Goal: Task Accomplishment & Management: Use online tool/utility

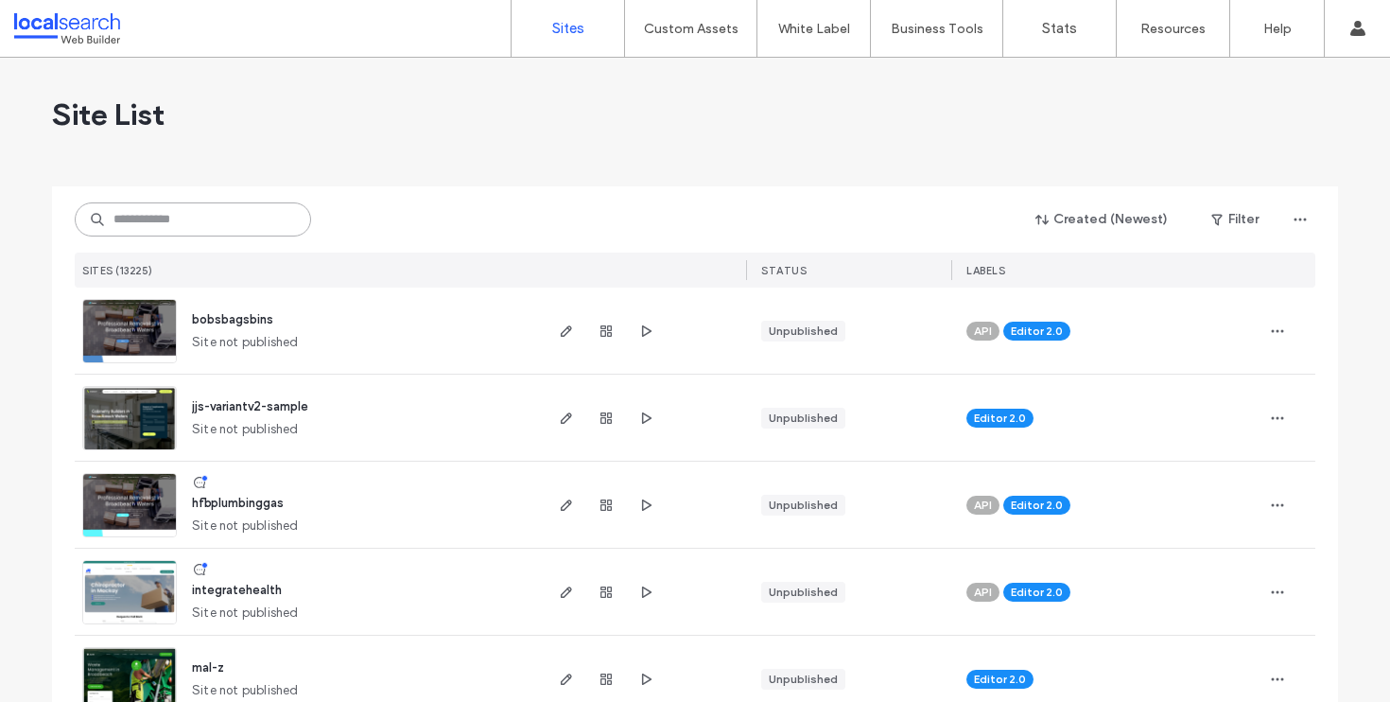
click at [166, 222] on input at bounding box center [193, 219] width 236 height 34
click at [200, 226] on input at bounding box center [193, 219] width 236 height 34
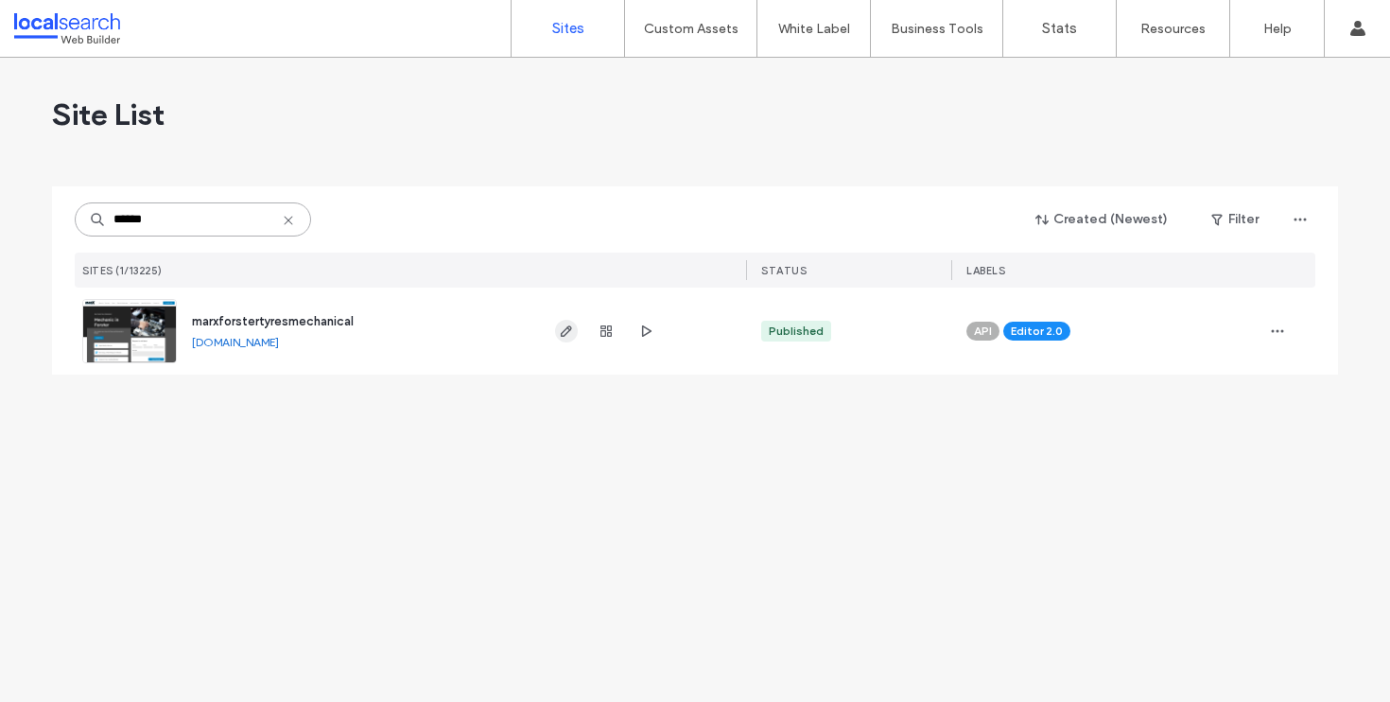
type input "******"
click at [571, 328] on use "button" at bounding box center [566, 330] width 11 height 11
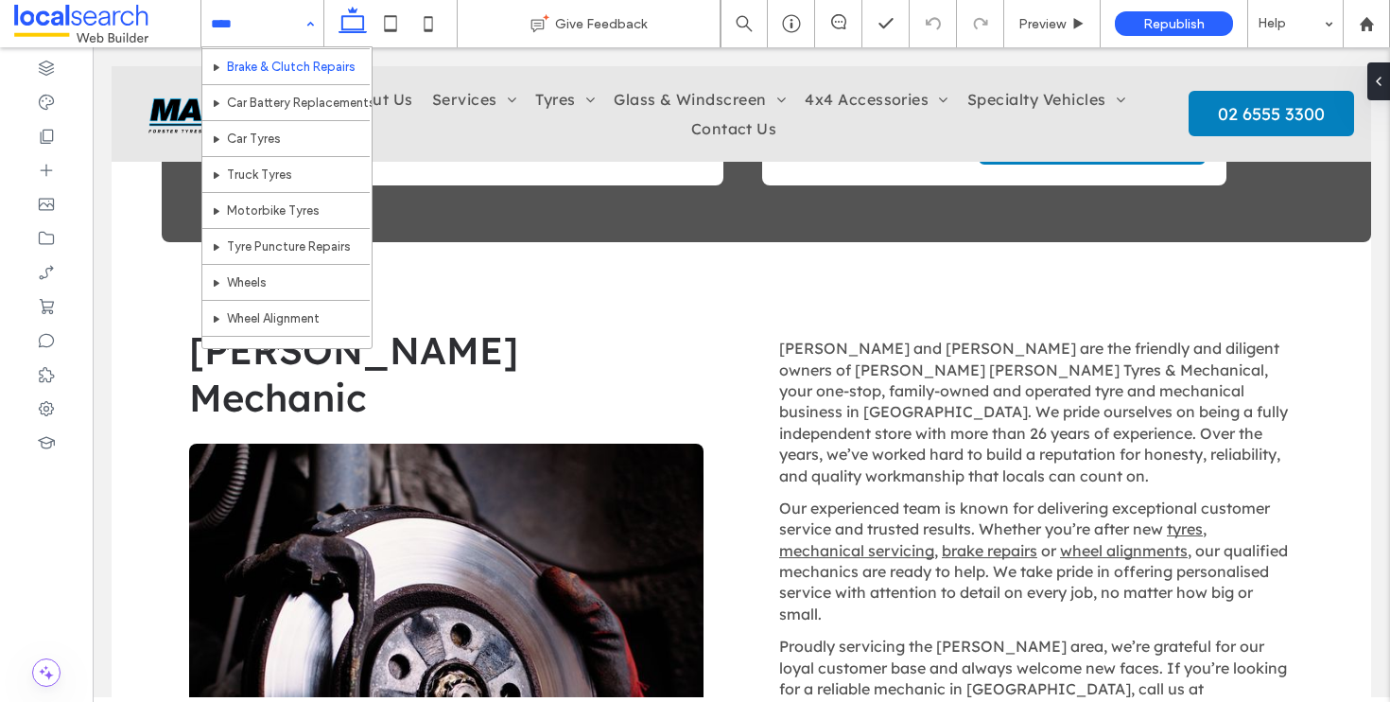
scroll to position [490, 0]
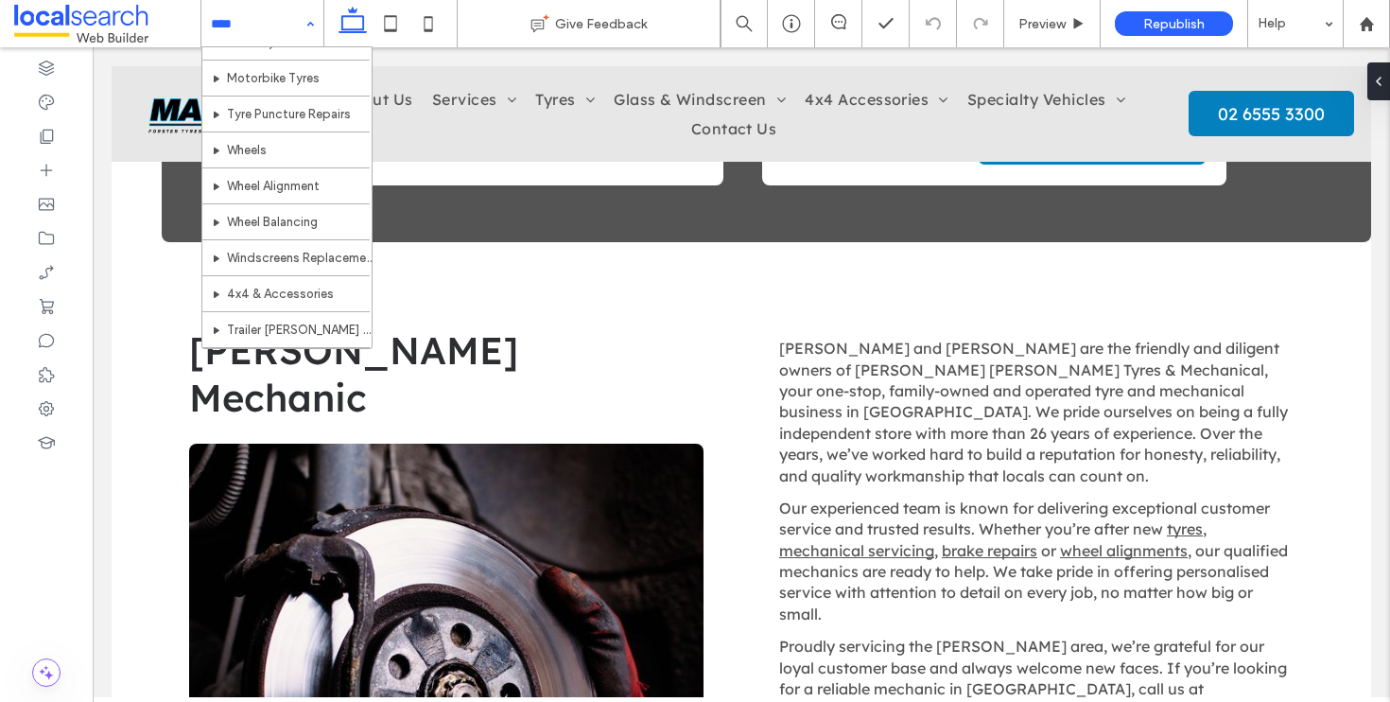
click at [303, 19] on div "Home About Us Services General Mechanical Services Logbook Servicing Vehicle Di…" at bounding box center [262, 23] width 122 height 47
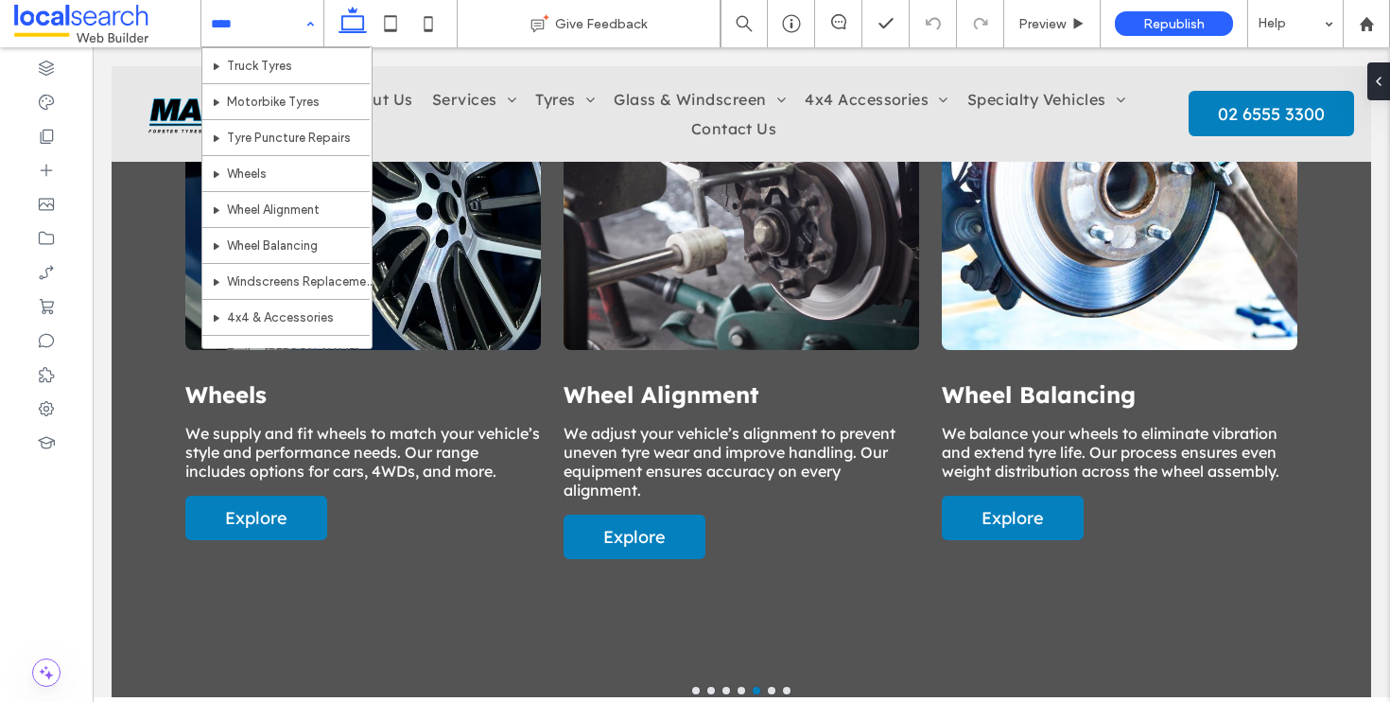
scroll to position [384, 0]
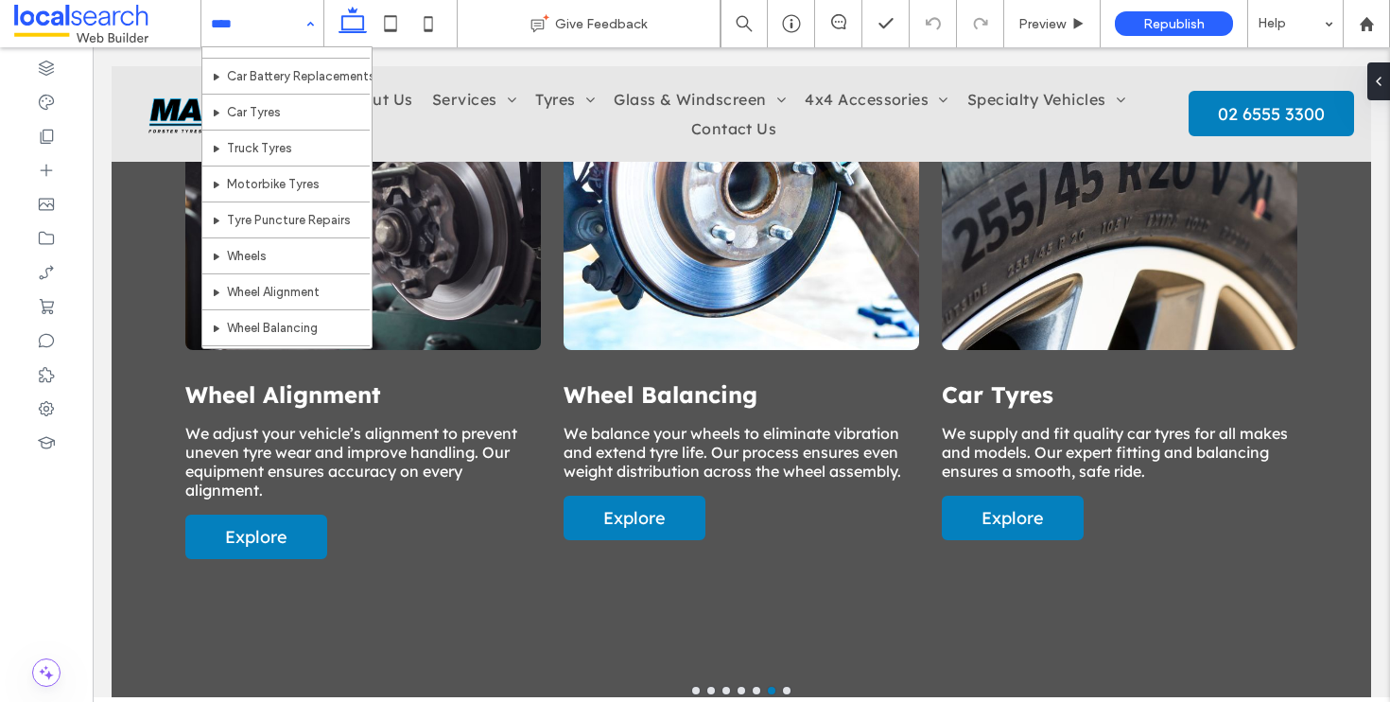
click at [310, 28] on div "Home About Us Services General Mechanical Services Logbook Servicing Vehicle Di…" at bounding box center [262, 23] width 122 height 47
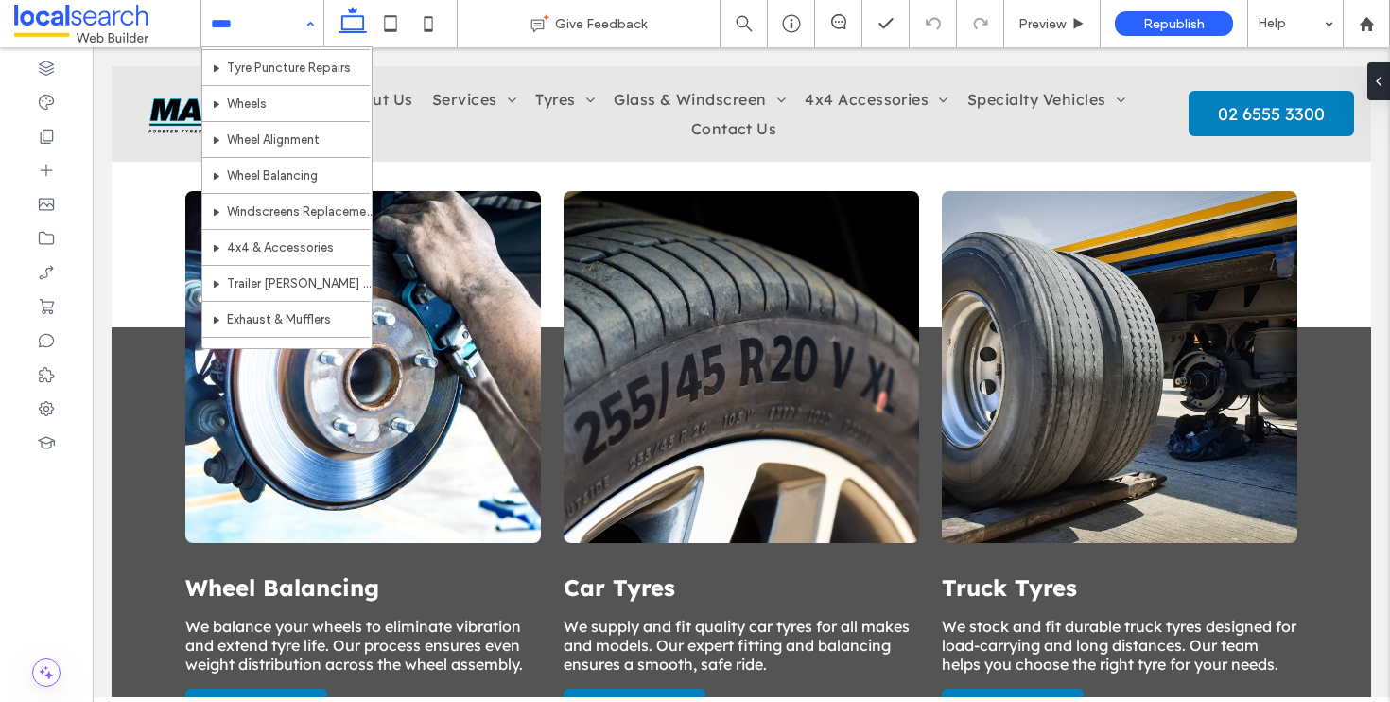
scroll to position [402, 0]
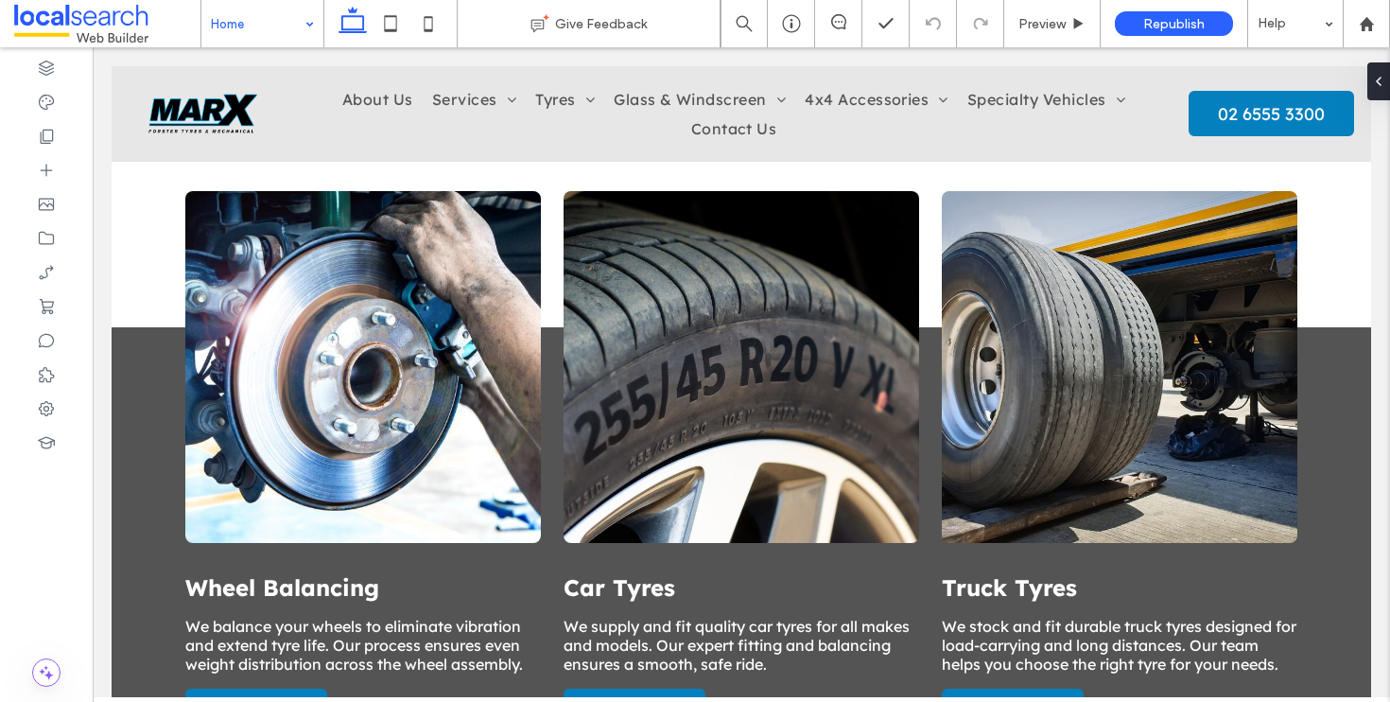
click at [314, 19] on div "Home" at bounding box center [262, 23] width 122 height 47
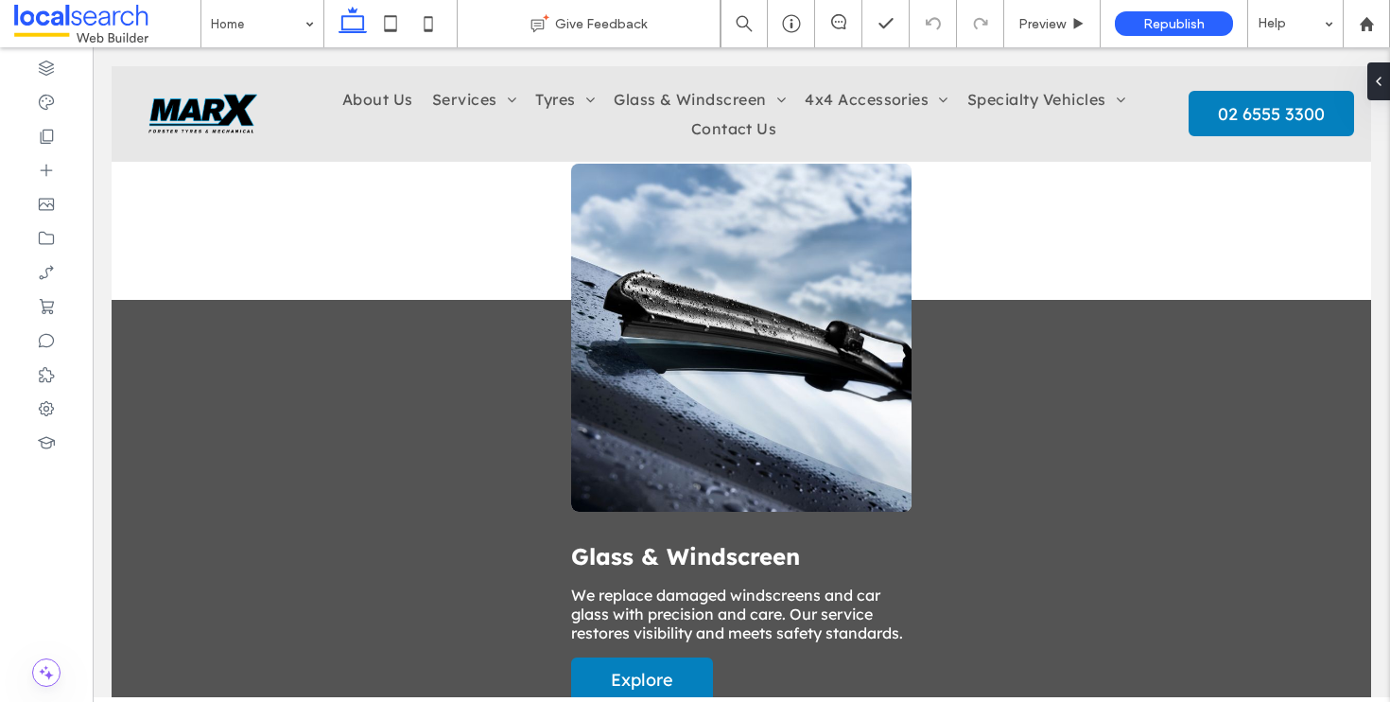
scroll to position [3829, 0]
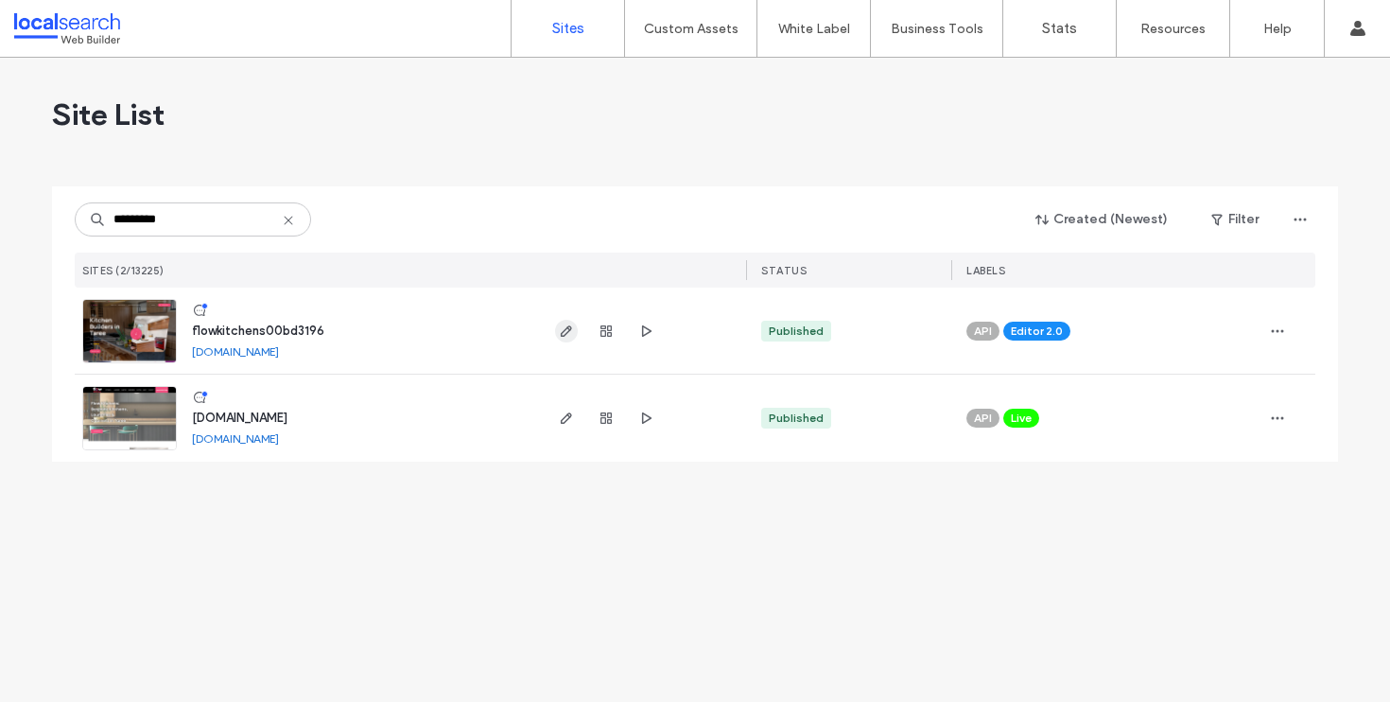
type input "*********"
click at [557, 329] on span "button" at bounding box center [566, 331] width 23 height 23
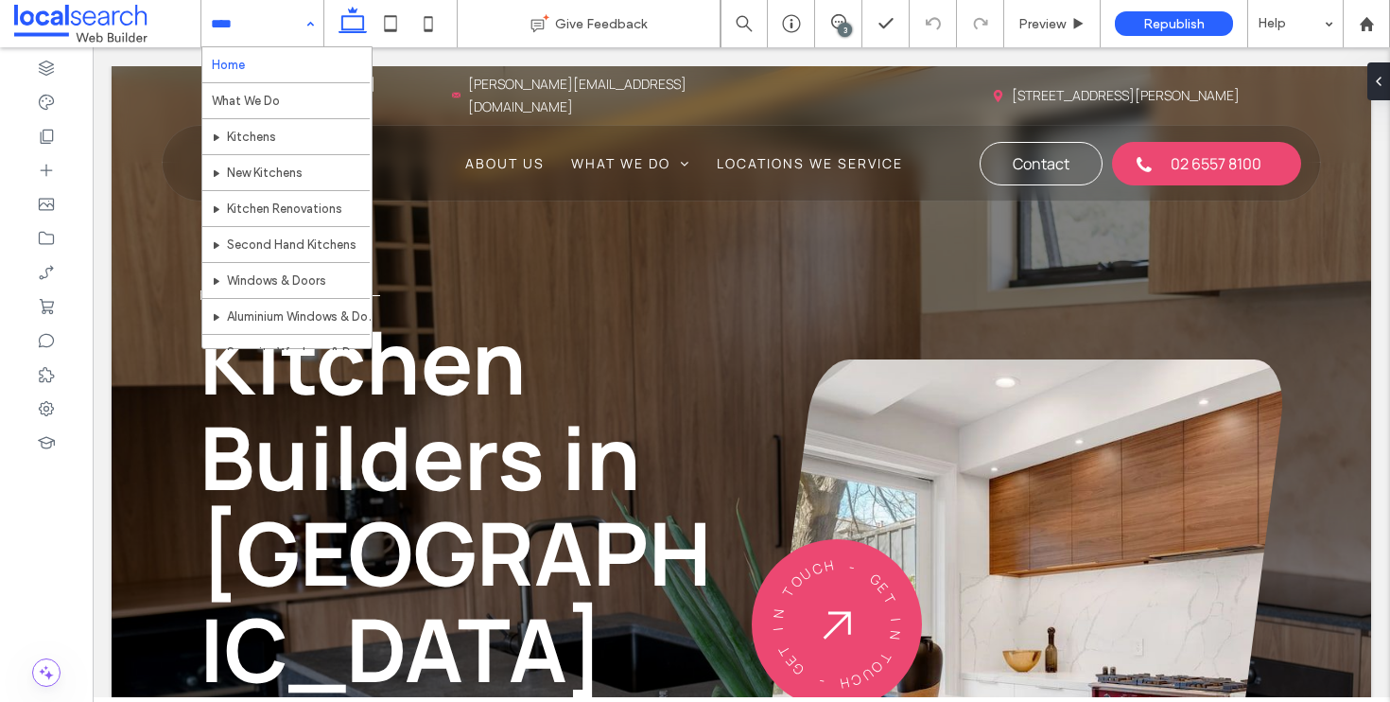
click at [312, 26] on div "Home What We Do Kitchens New Kitchens Kitchen Renovations Second Hand Kitchens …" at bounding box center [262, 23] width 122 height 47
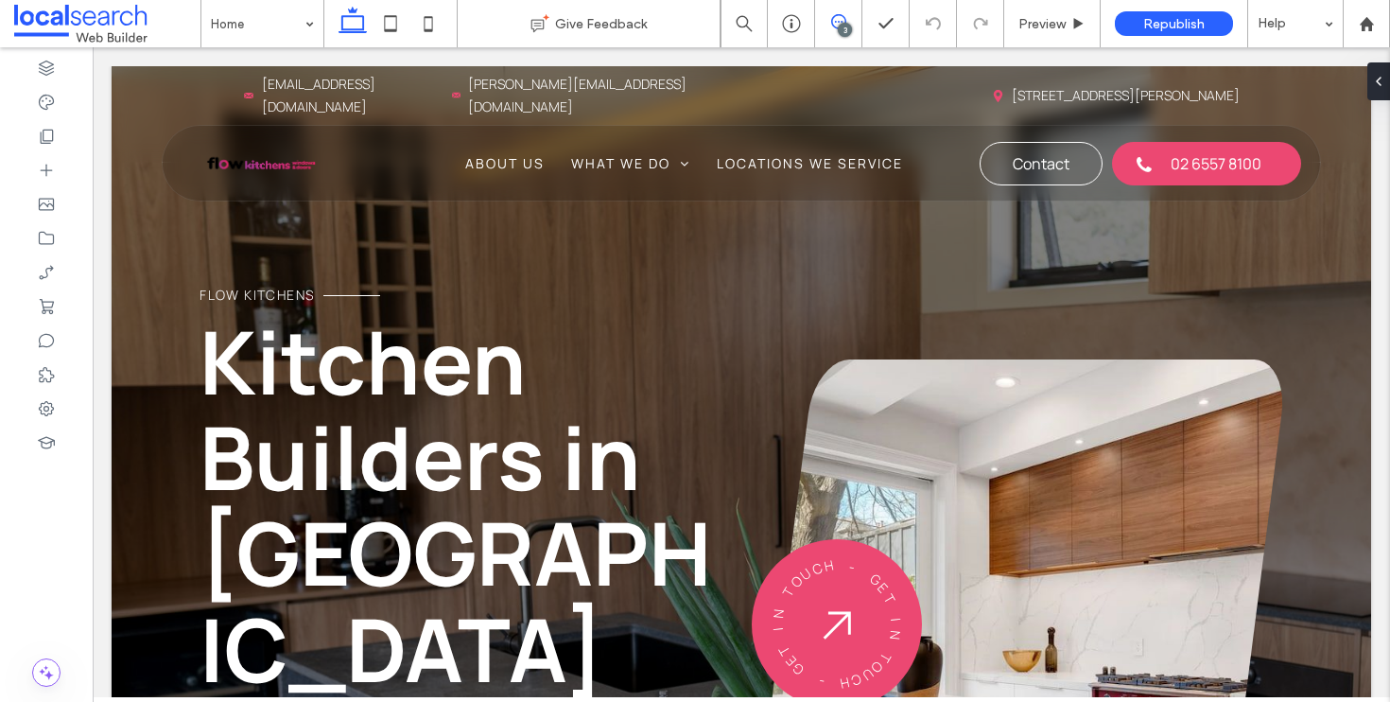
click at [839, 23] on icon at bounding box center [838, 21] width 15 height 15
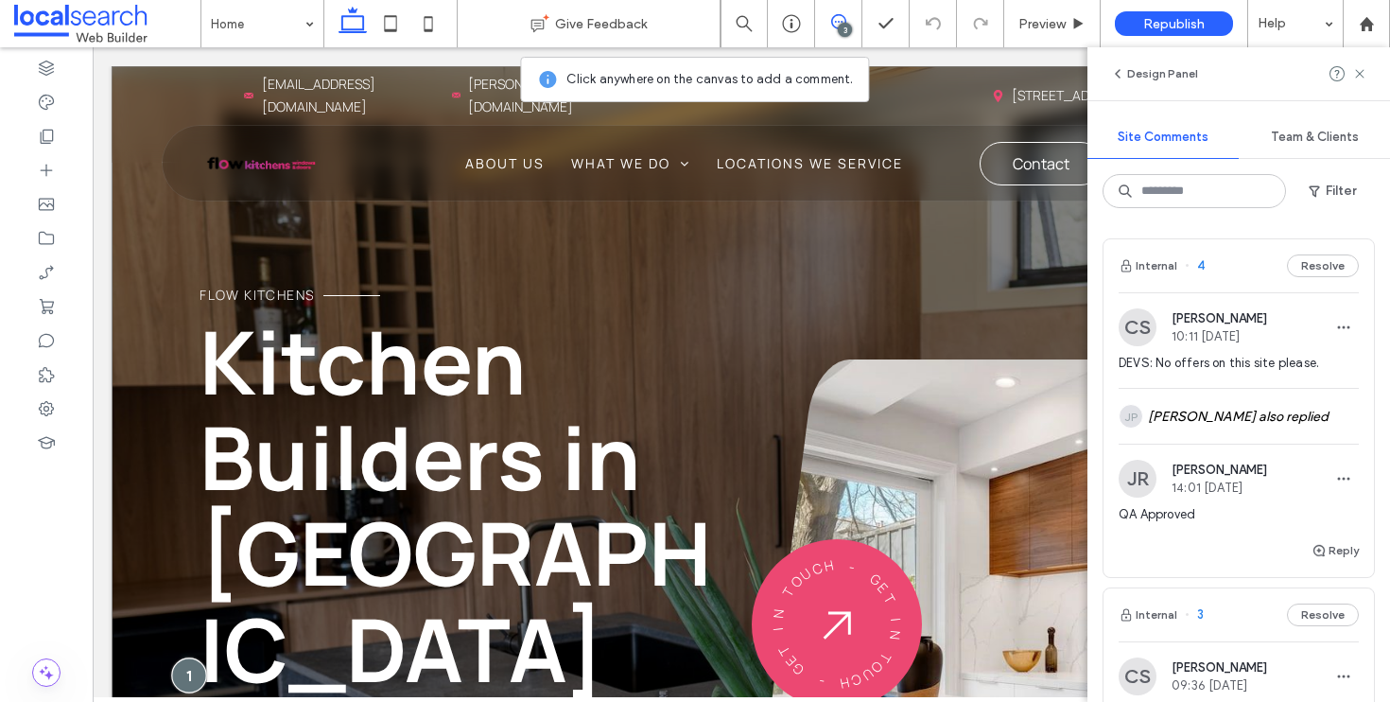
click at [198, 658] on div at bounding box center [189, 675] width 35 height 35
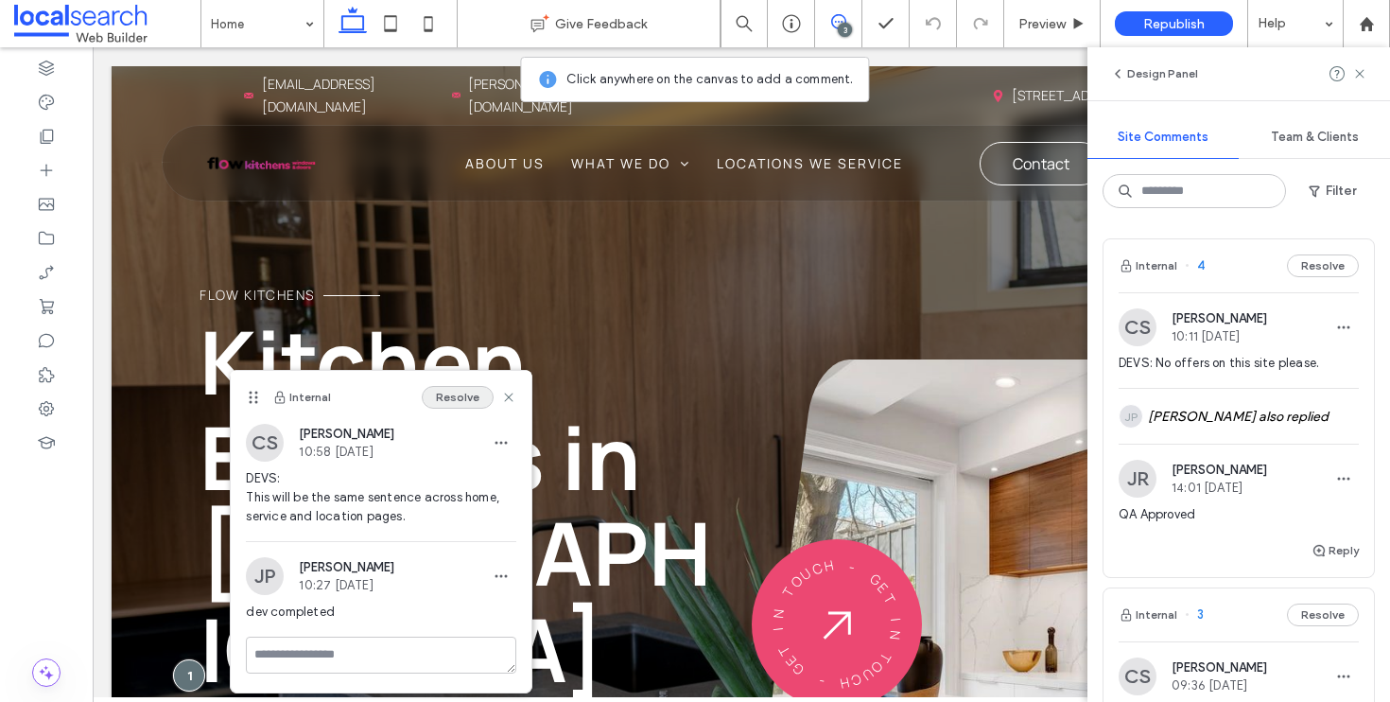
click at [460, 397] on button "Resolve" at bounding box center [458, 397] width 72 height 23
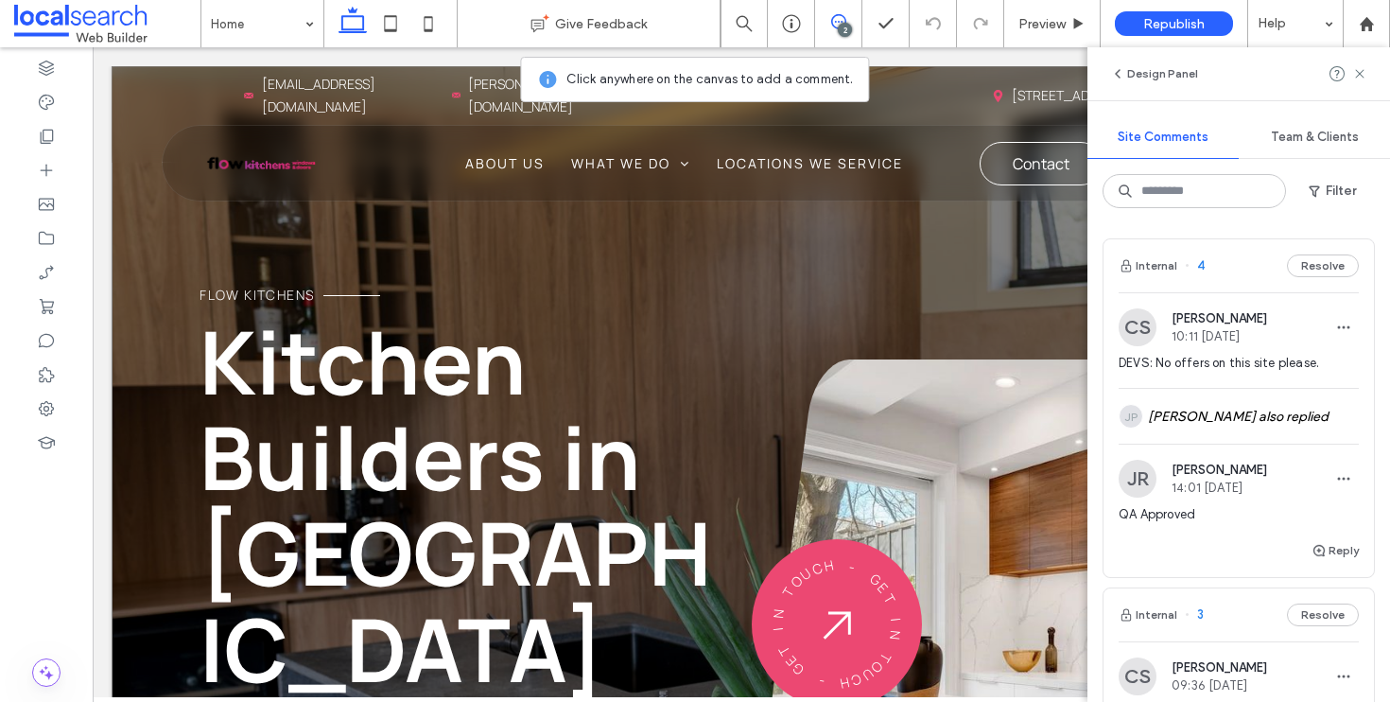
click at [142, 216] on div "Flow Kitchens Kitchen Builders in Taree More than kitchens, we're your one-stop…" at bounding box center [741, 572] width 1259 height 1012
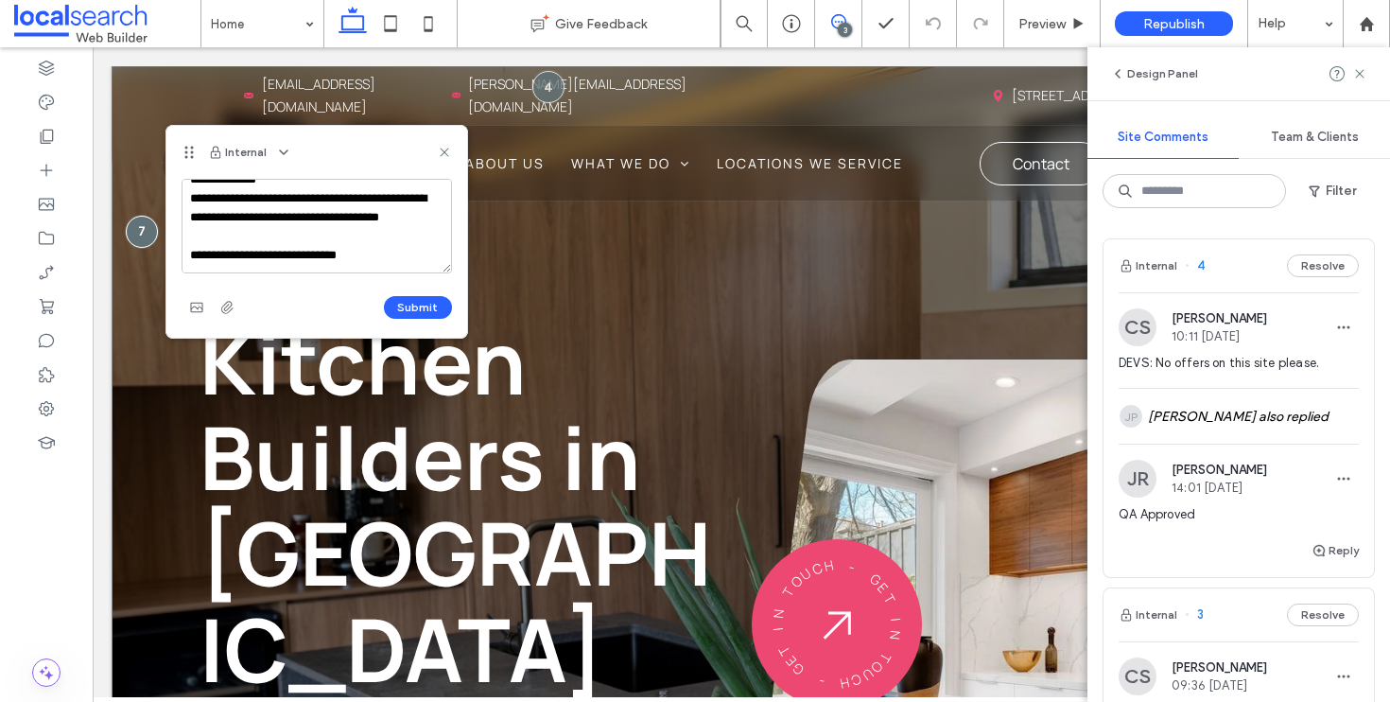
scroll to position [45, 0]
type textarea "**********"
click at [404, 306] on button "Submit" at bounding box center [418, 307] width 68 height 23
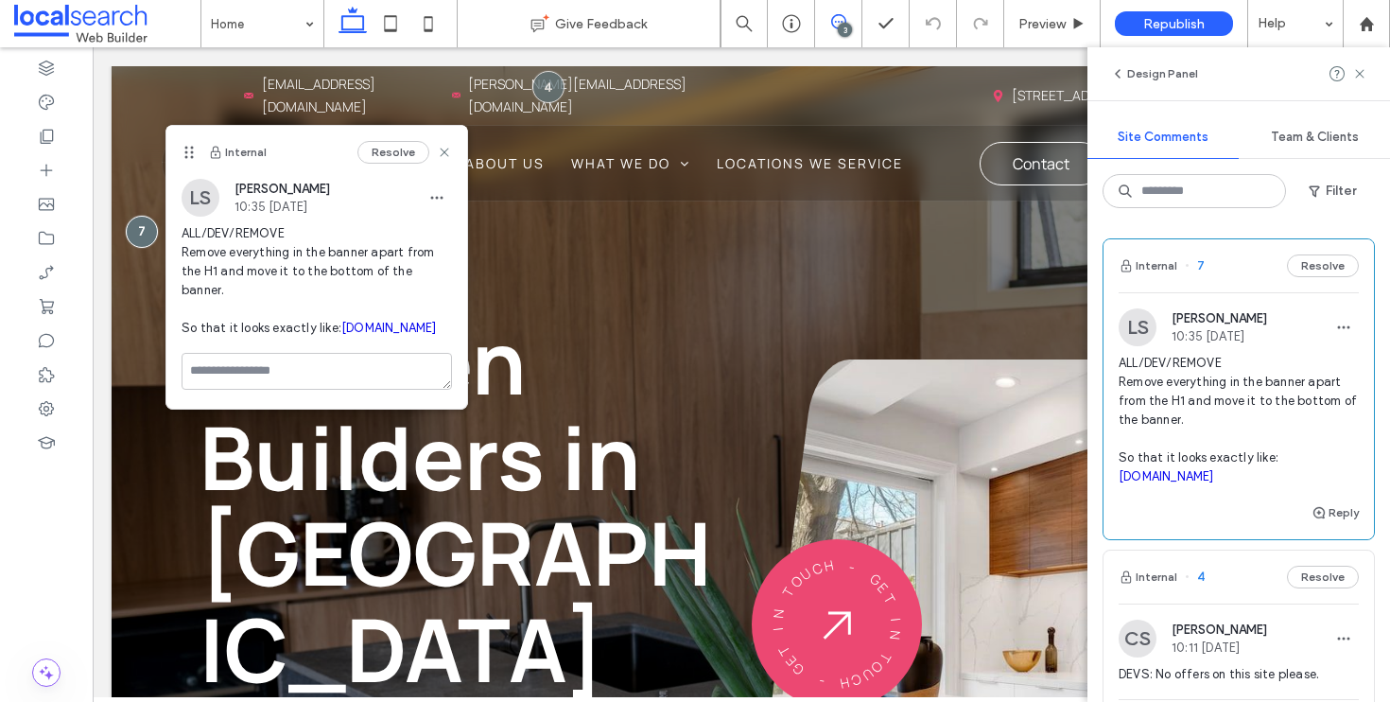
scroll to position [0, 0]
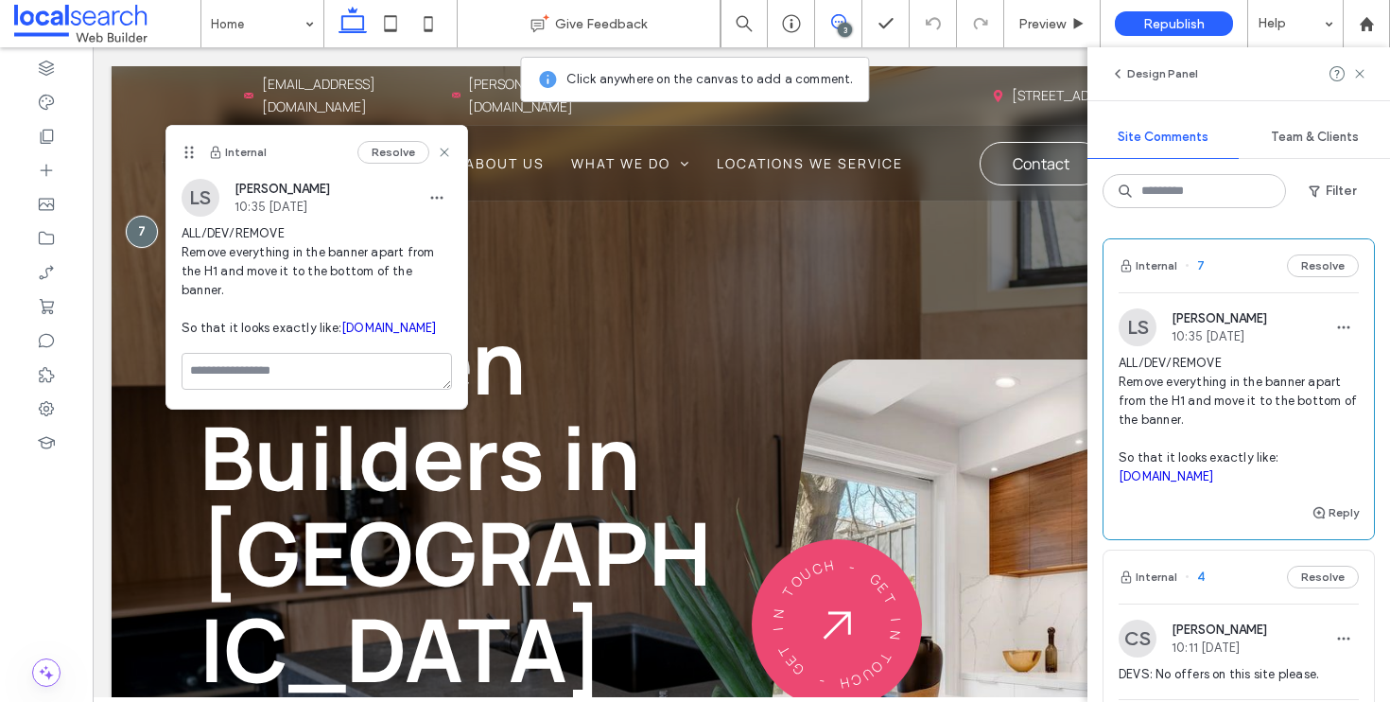
click at [341, 329] on link "concept-kitchens.com.au" at bounding box center [388, 328] width 95 height 14
click at [1362, 68] on icon at bounding box center [1359, 73] width 15 height 15
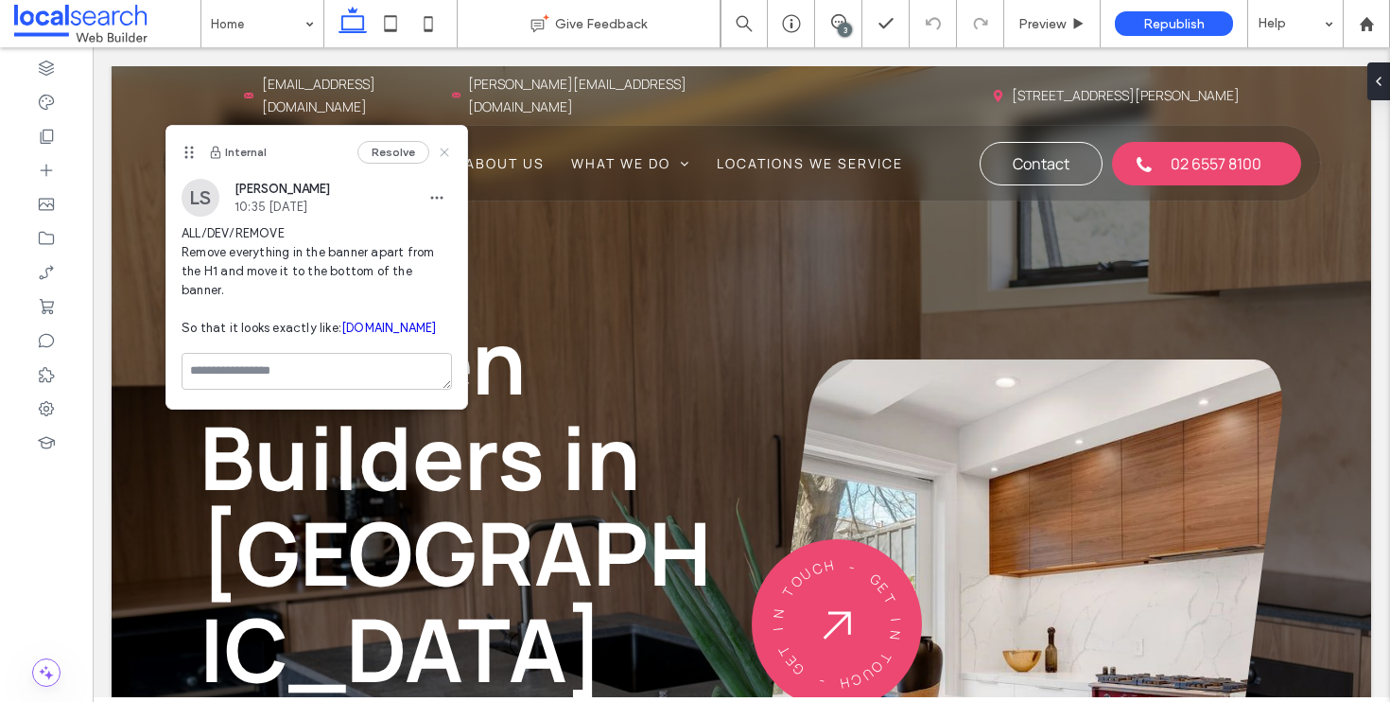
click at [444, 153] on use at bounding box center [444, 152] width 9 height 9
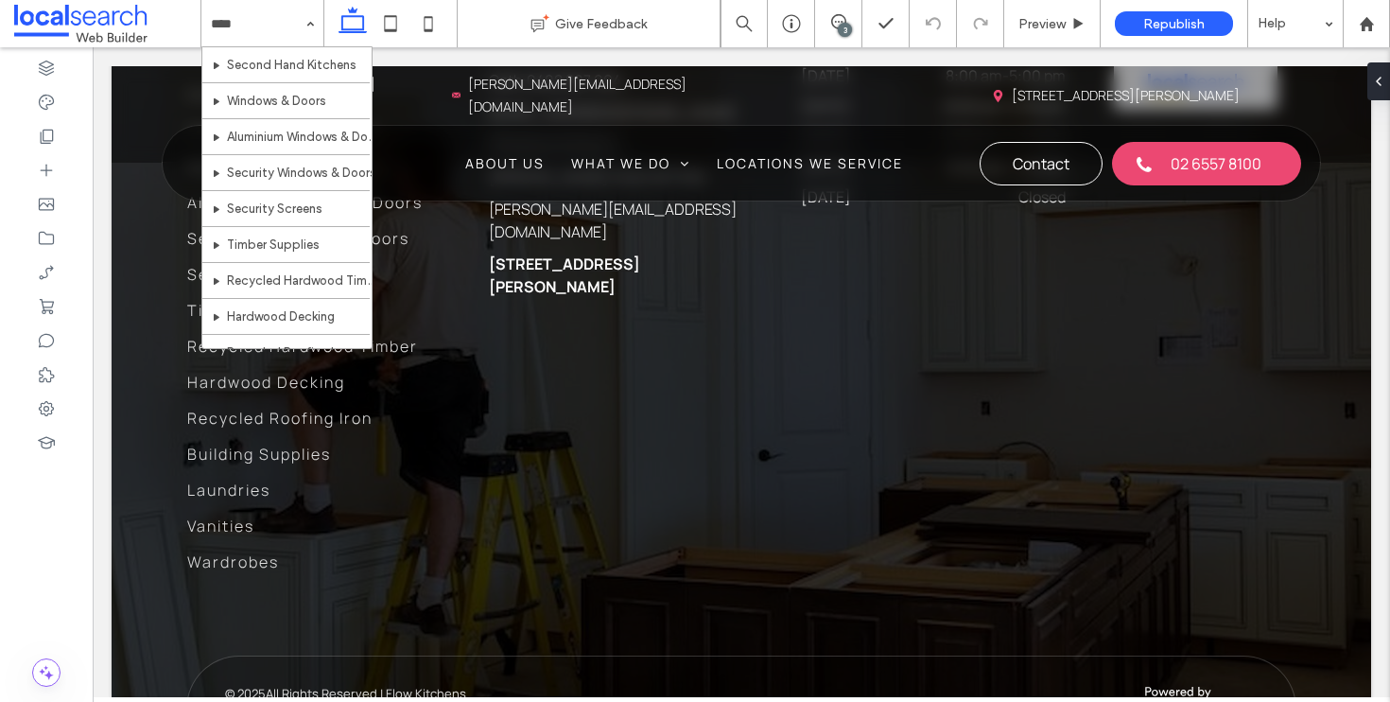
scroll to position [184, 0]
click at [314, 20] on div "Home What We Do Kitchens New Kitchens Kitchen Renovations Second Hand Kitchens …" at bounding box center [262, 23] width 122 height 47
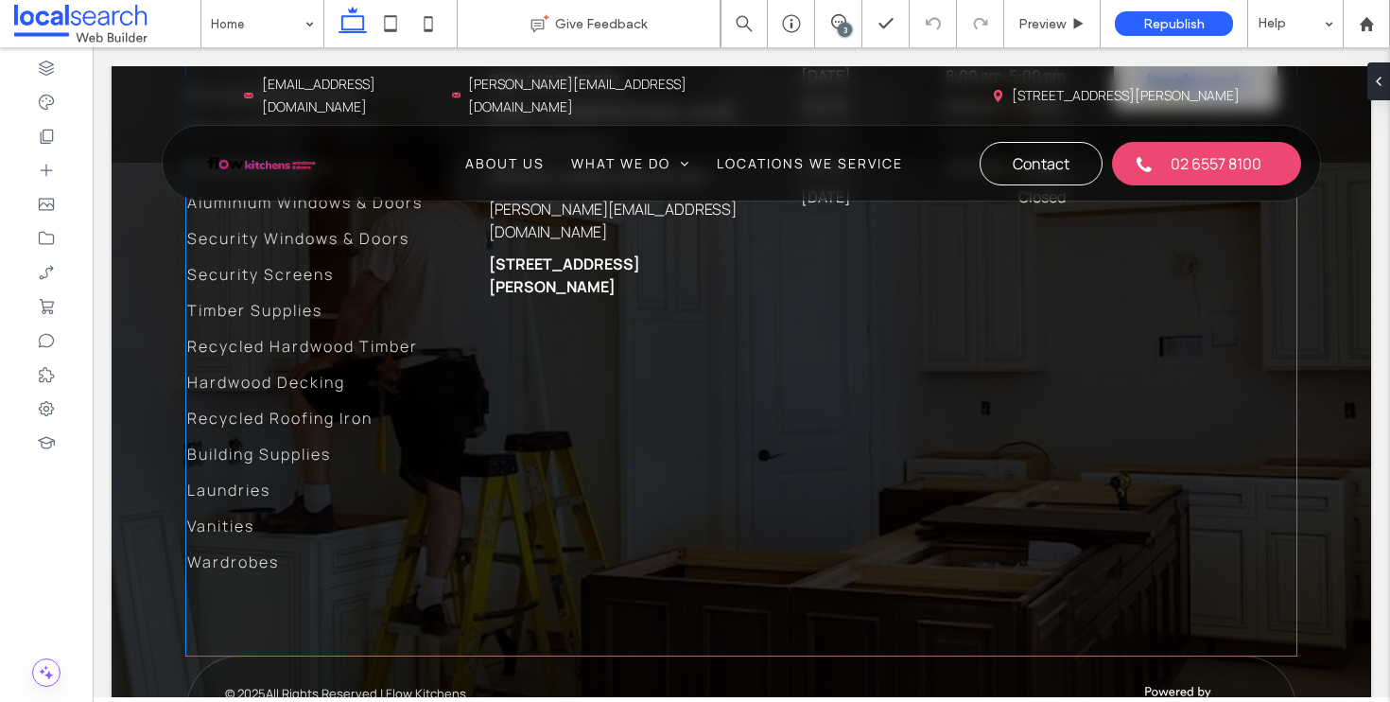
scroll to position [7205, 0]
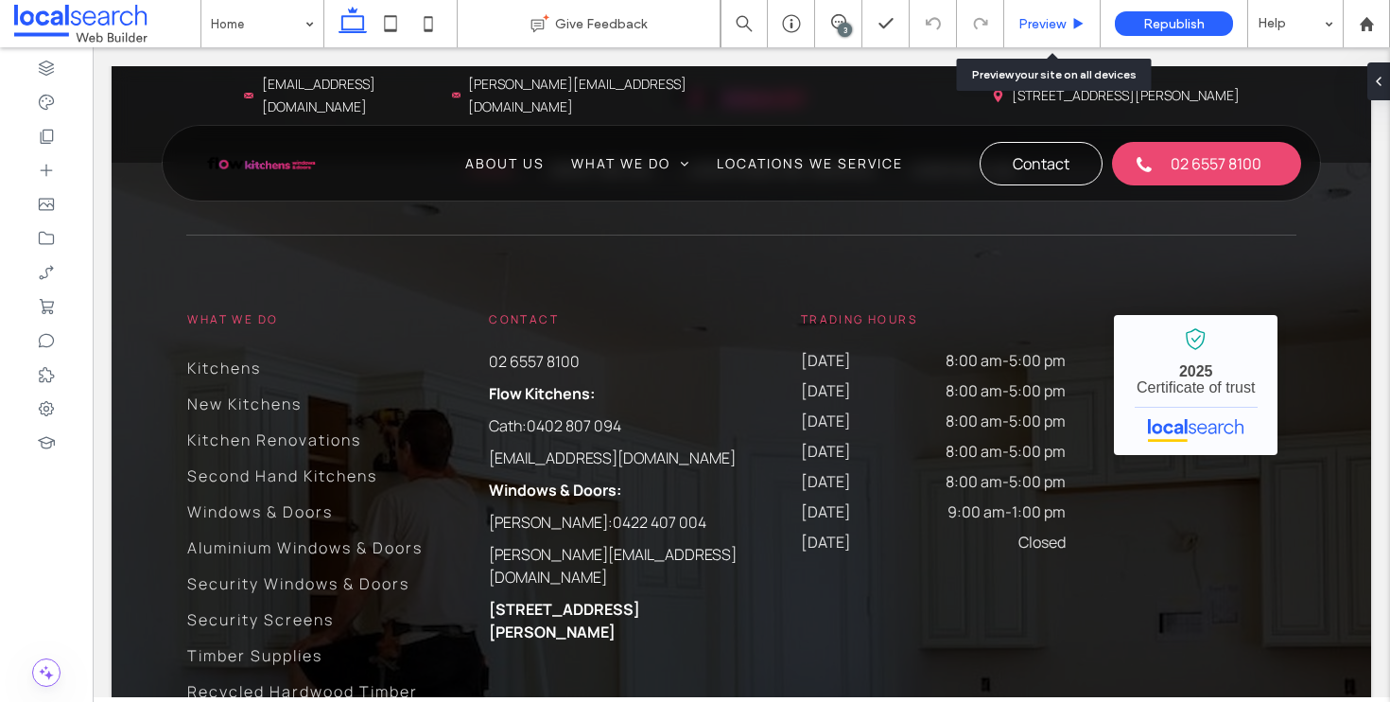
click at [1056, 24] on span "Preview" at bounding box center [1041, 24] width 47 height 16
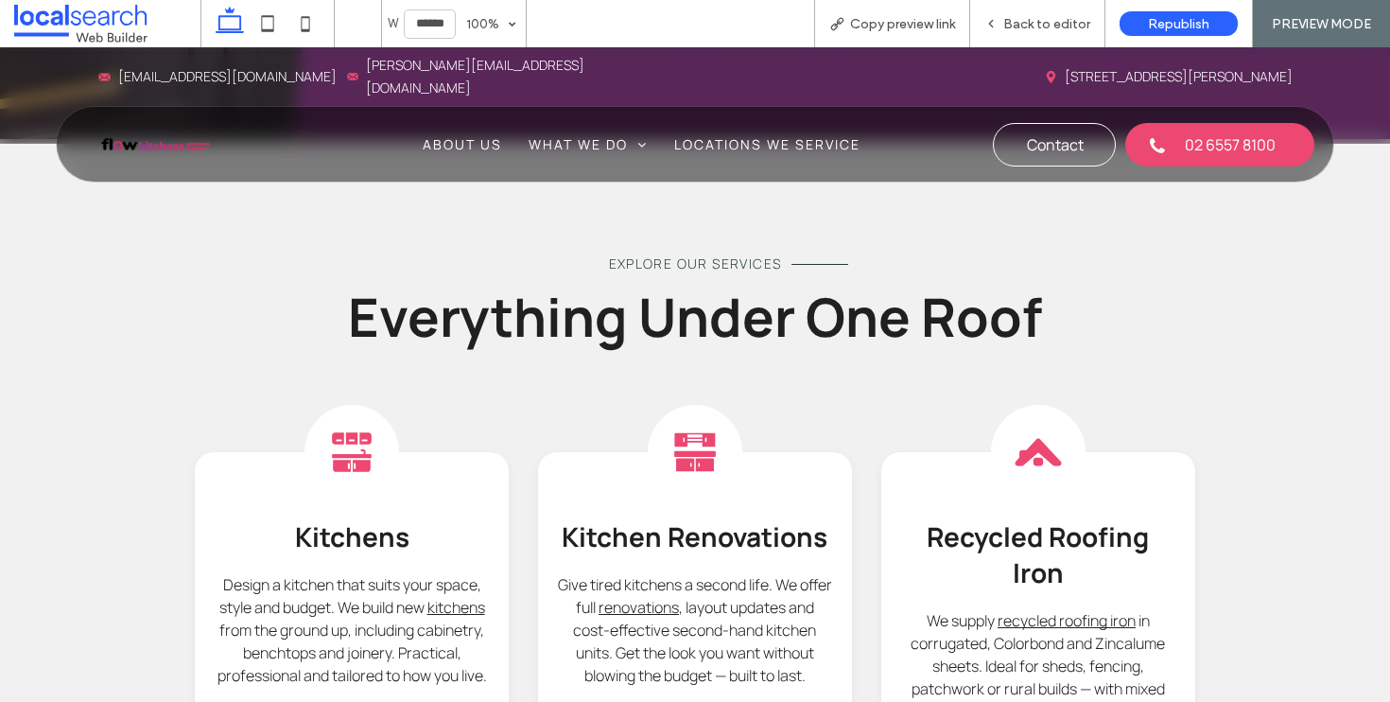
scroll to position [2275, 0]
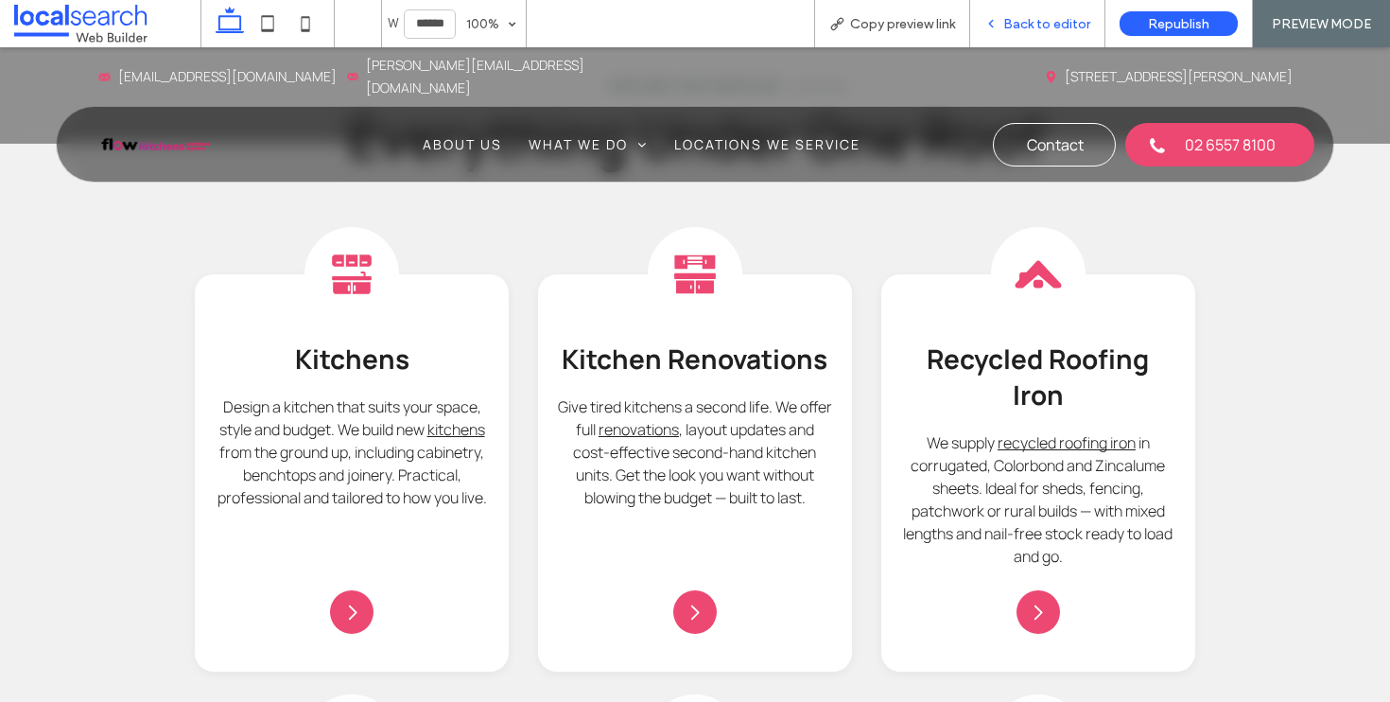
click at [1043, 26] on span "Back to editor" at bounding box center [1046, 24] width 87 height 16
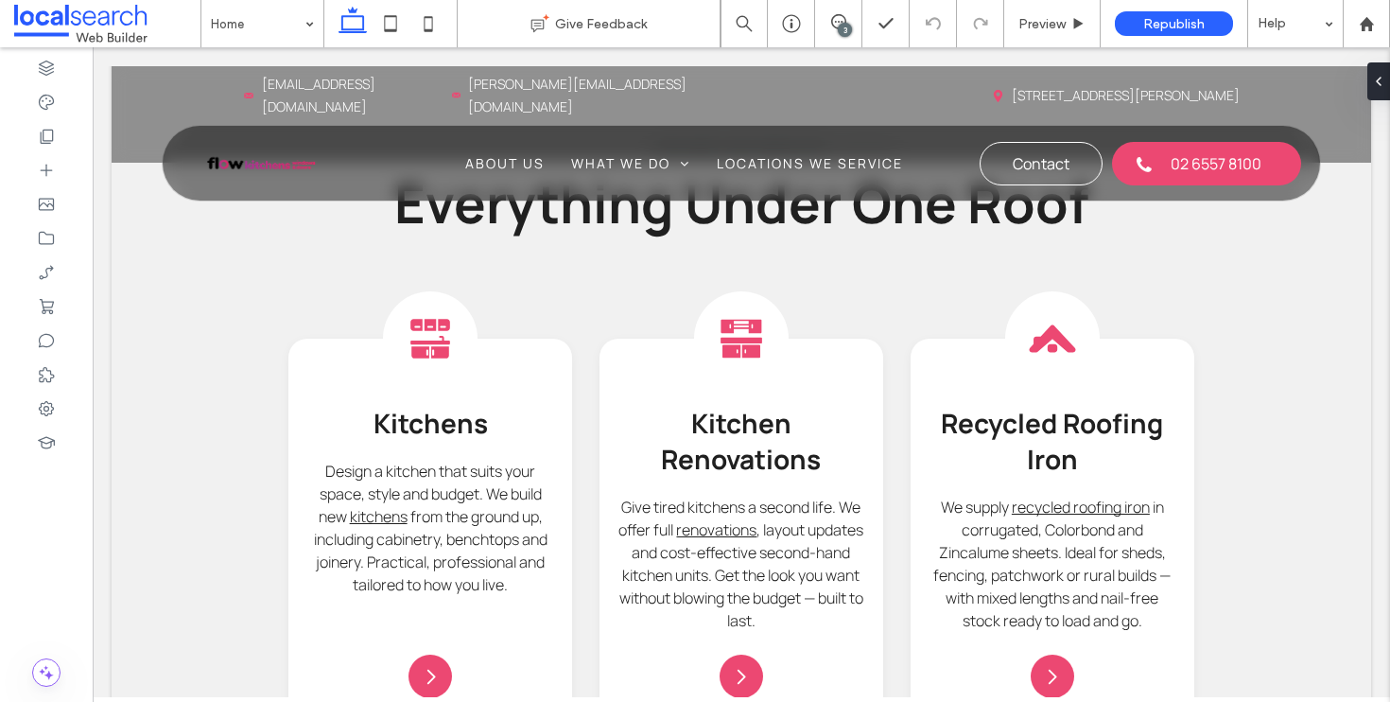
scroll to position [2320, 0]
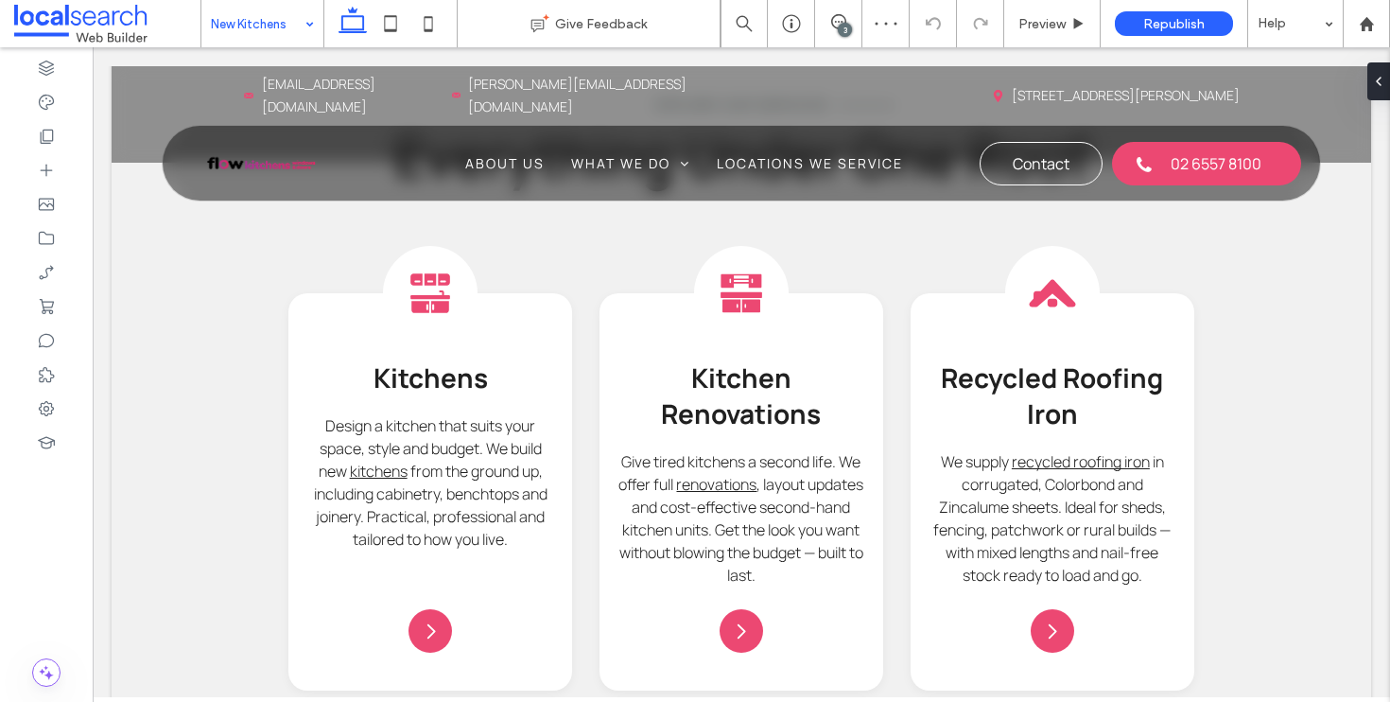
click at [281, 21] on input at bounding box center [258, 23] width 94 height 47
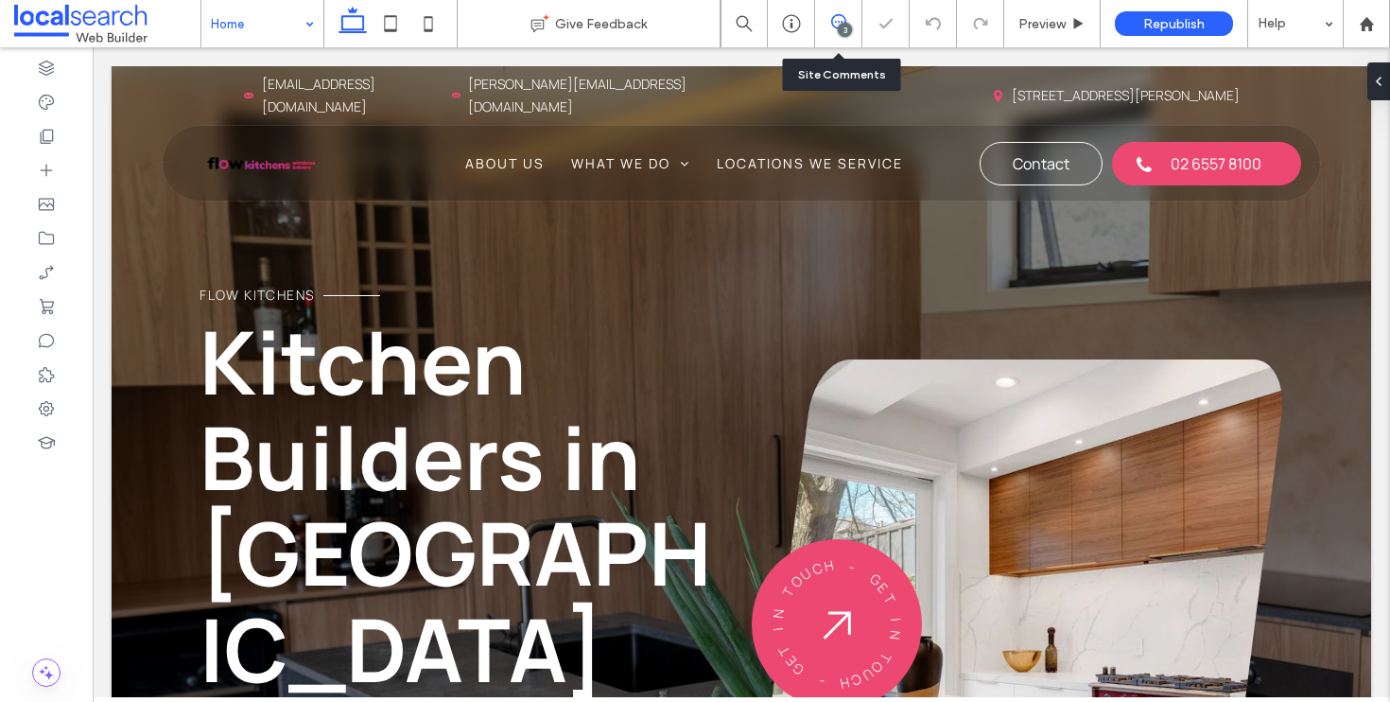
click at [841, 19] on icon at bounding box center [838, 21] width 15 height 15
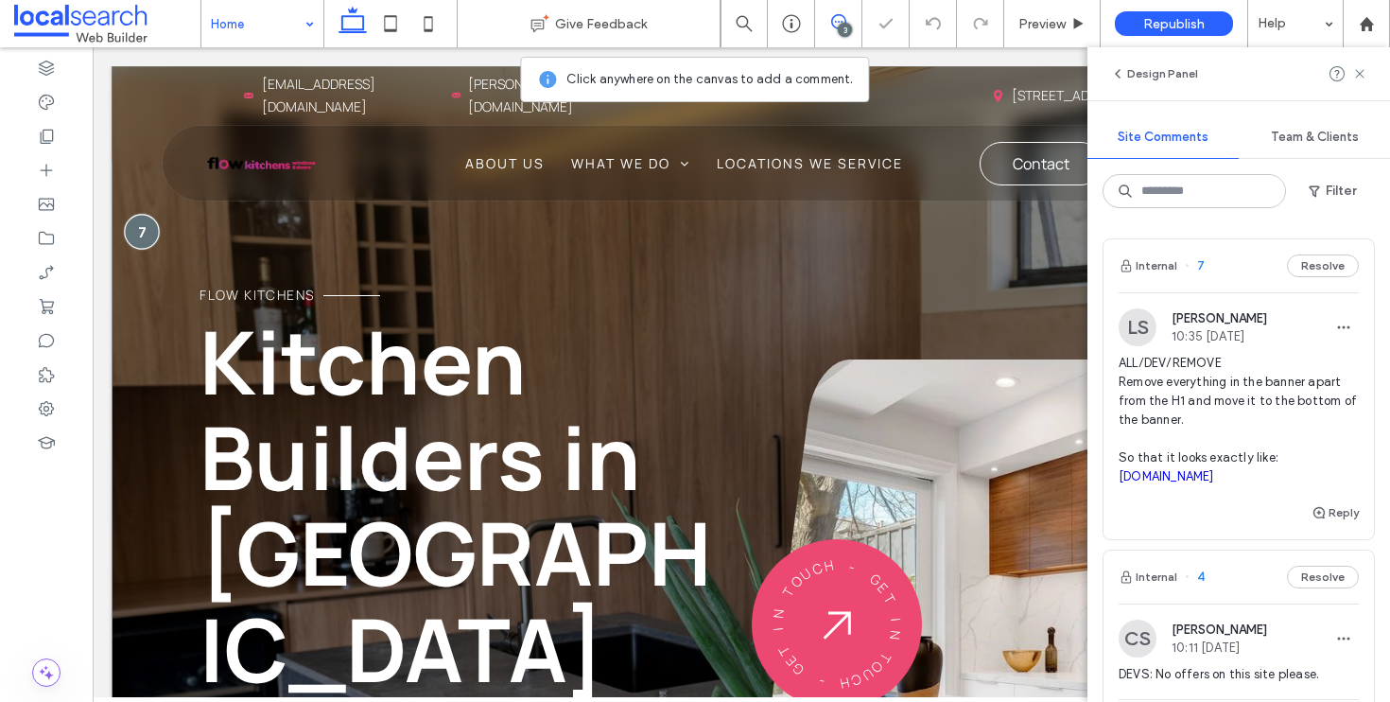
click at [145, 217] on div at bounding box center [142, 231] width 35 height 35
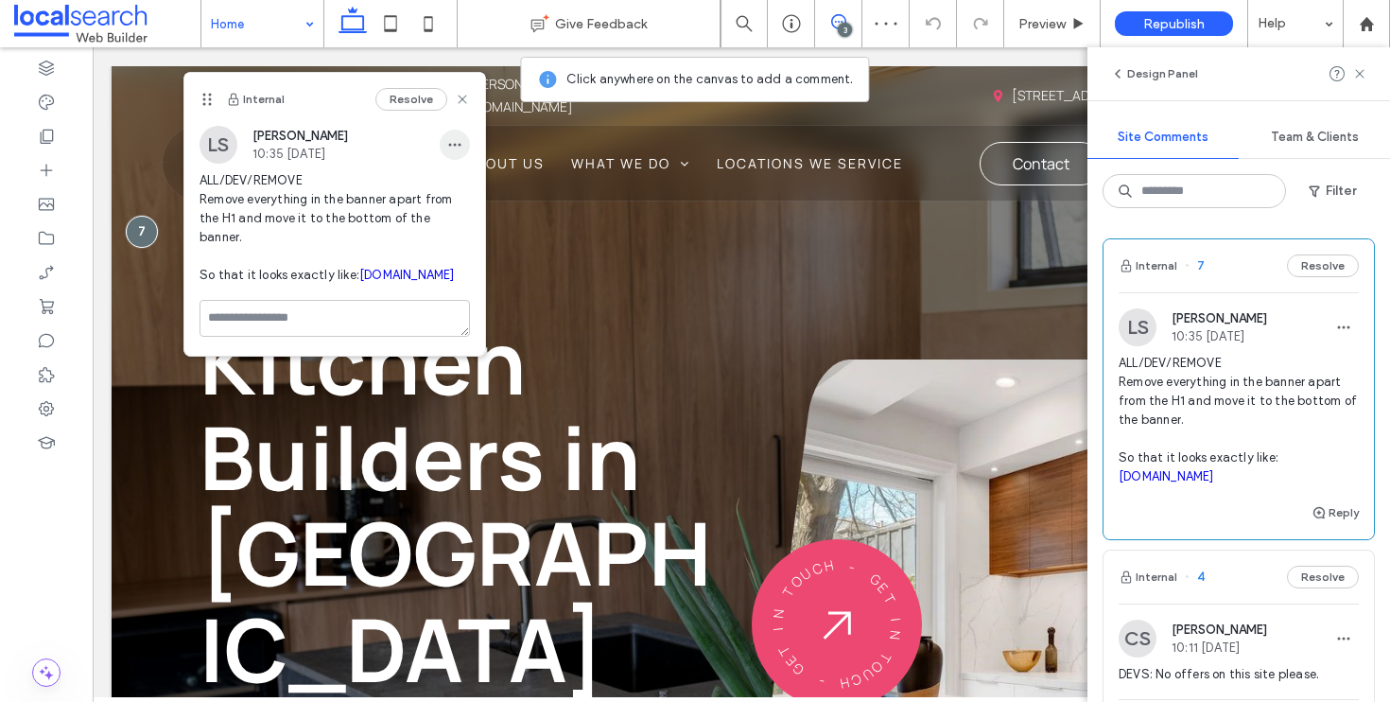
click at [449, 145] on use "button" at bounding box center [454, 144] width 12 height 3
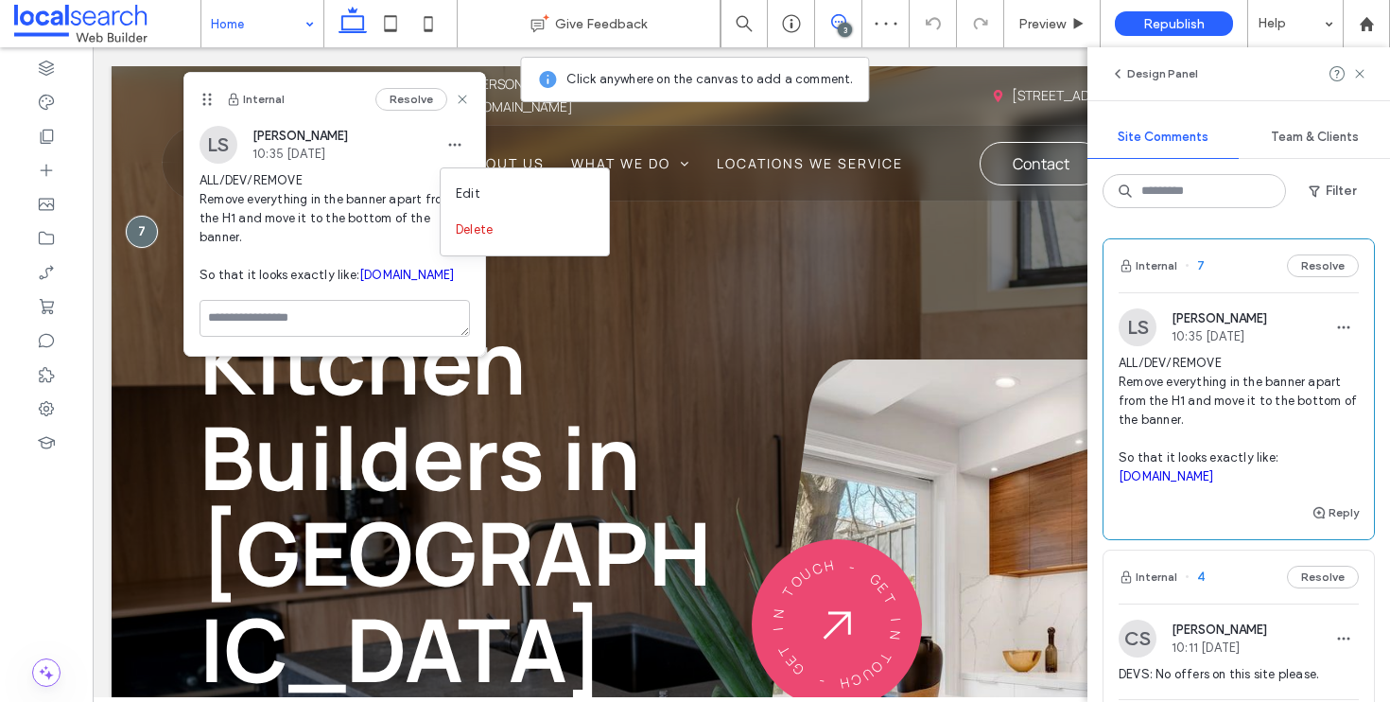
click at [438, 187] on span "ALL/DEV/REMOVE Remove everything in the banner apart from the H1 and move it to…" at bounding box center [334, 227] width 270 height 113
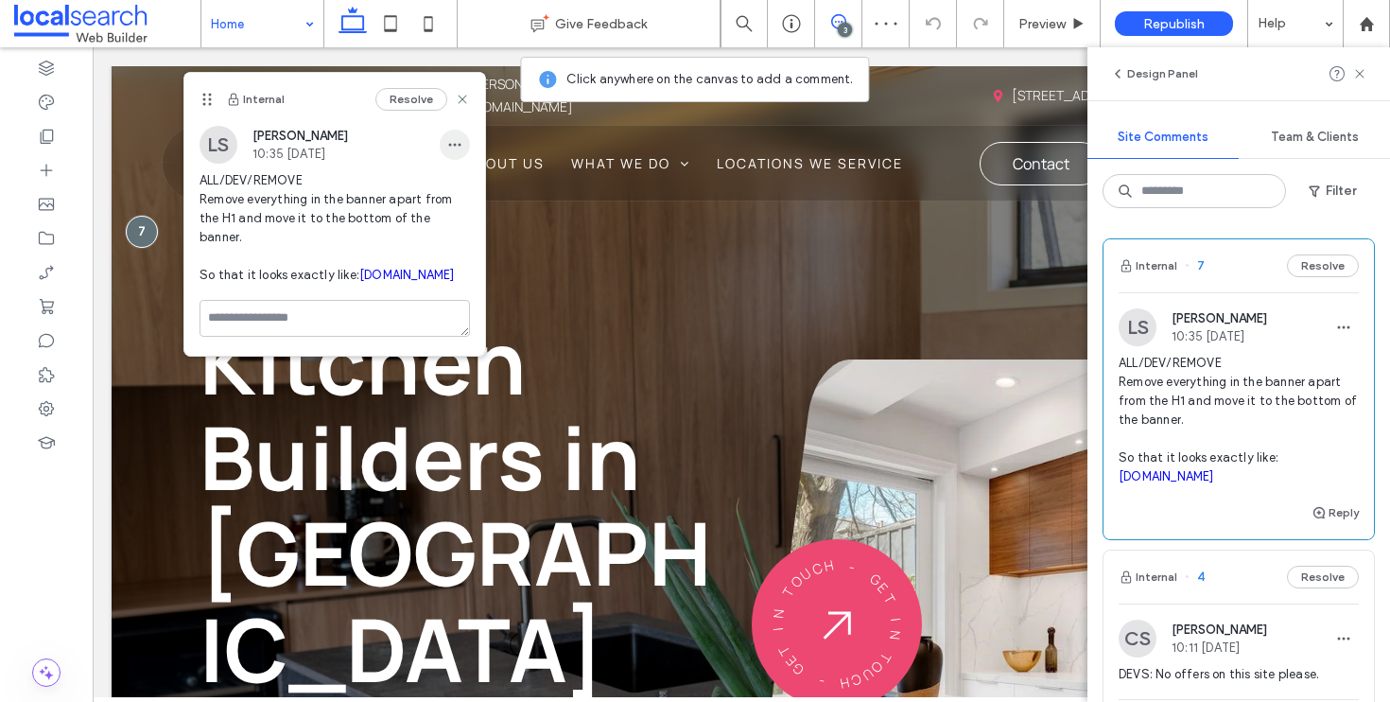
click at [455, 146] on use "button" at bounding box center [454, 144] width 12 height 3
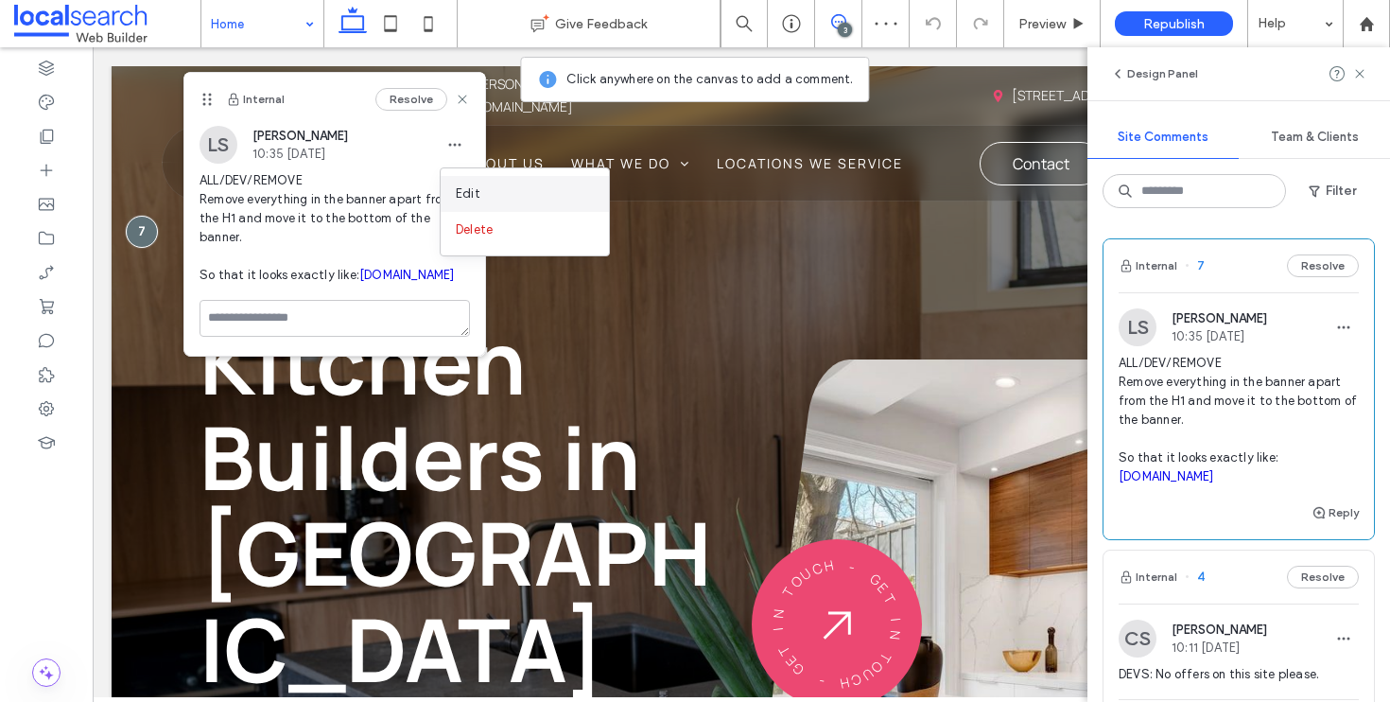
click at [474, 180] on div "Edit" at bounding box center [525, 194] width 168 height 36
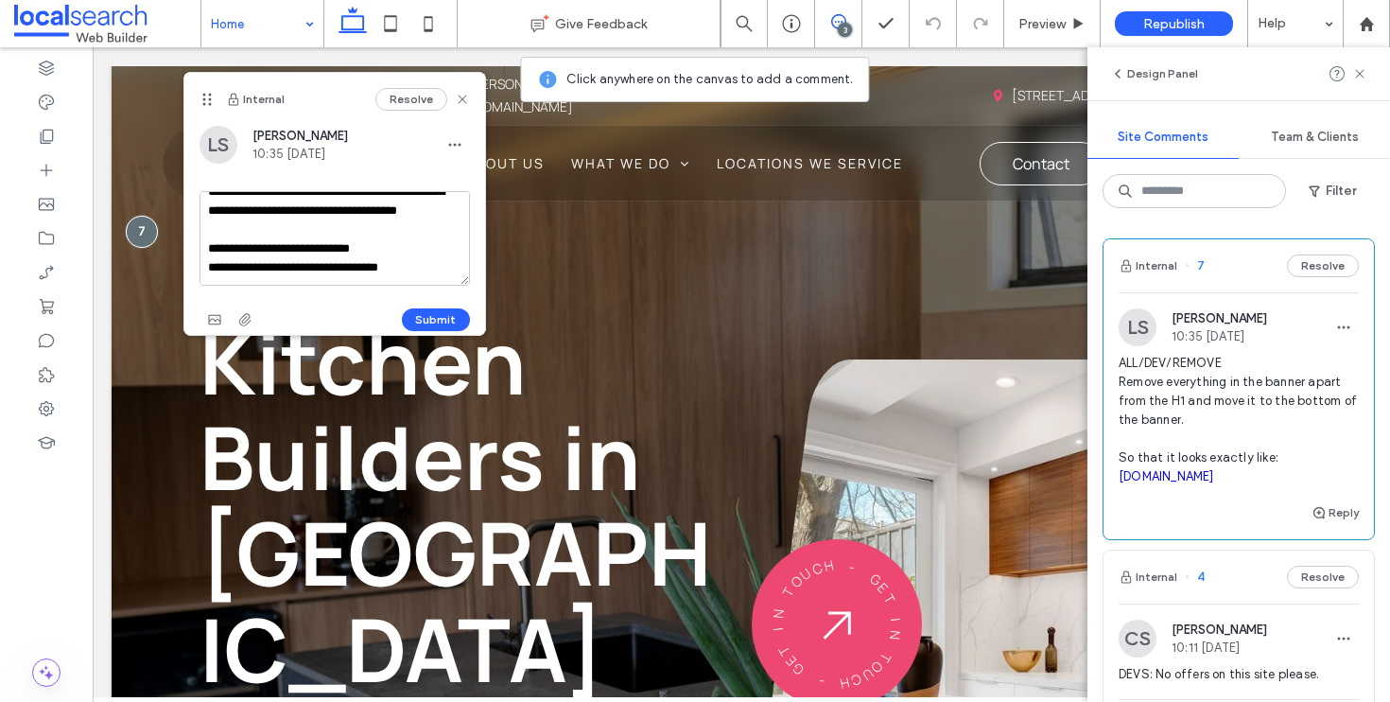
scroll to position [55, 0]
click at [446, 266] on textarea "**********" at bounding box center [334, 238] width 270 height 95
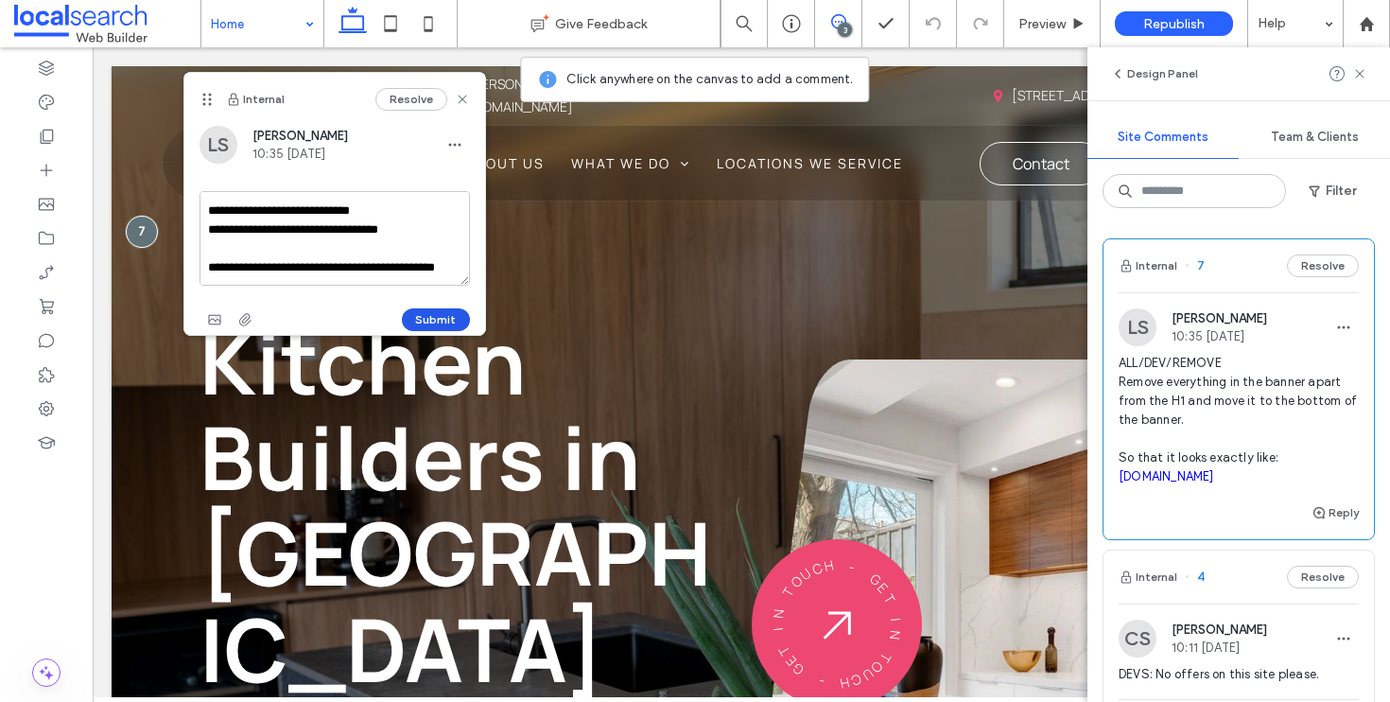
type textarea "**********"
click at [457, 308] on button "Submit" at bounding box center [436, 319] width 68 height 23
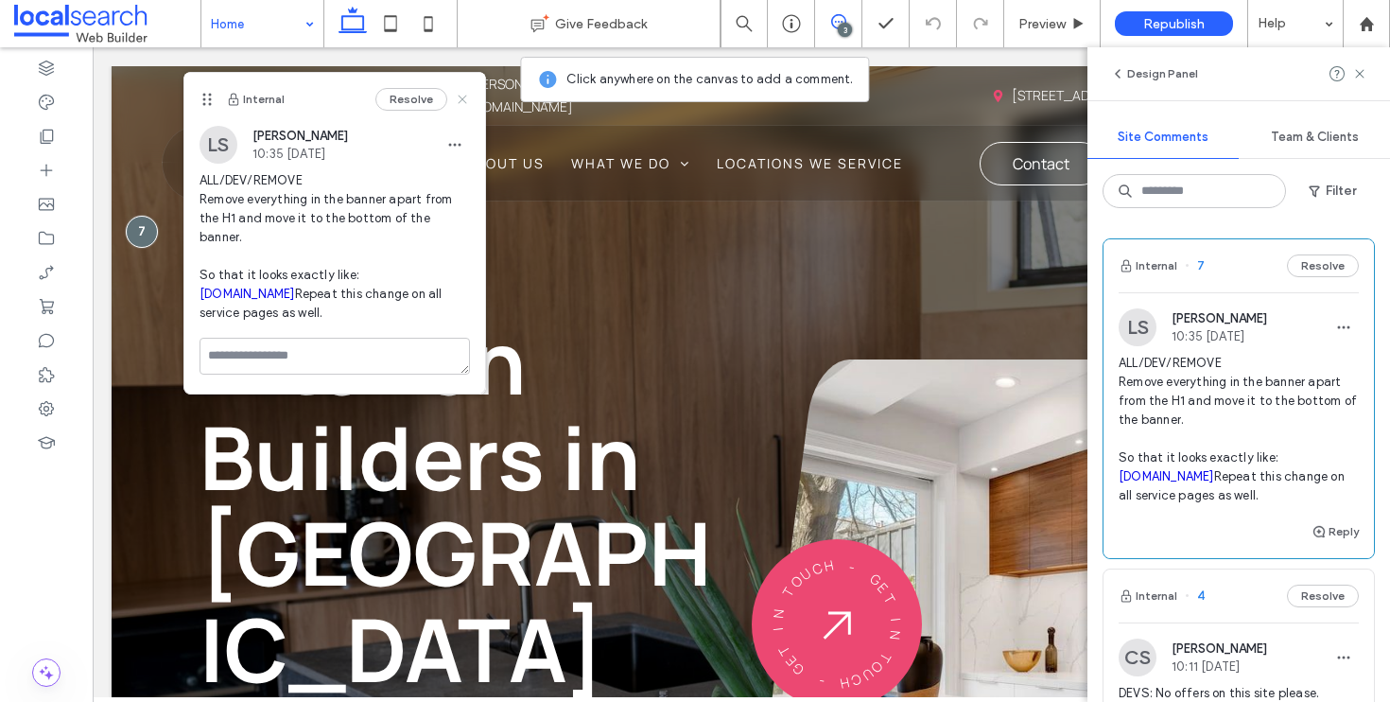
drag, startPoint x: 460, startPoint y: 92, endPoint x: 399, endPoint y: 44, distance: 77.5
click at [460, 92] on icon at bounding box center [462, 99] width 15 height 15
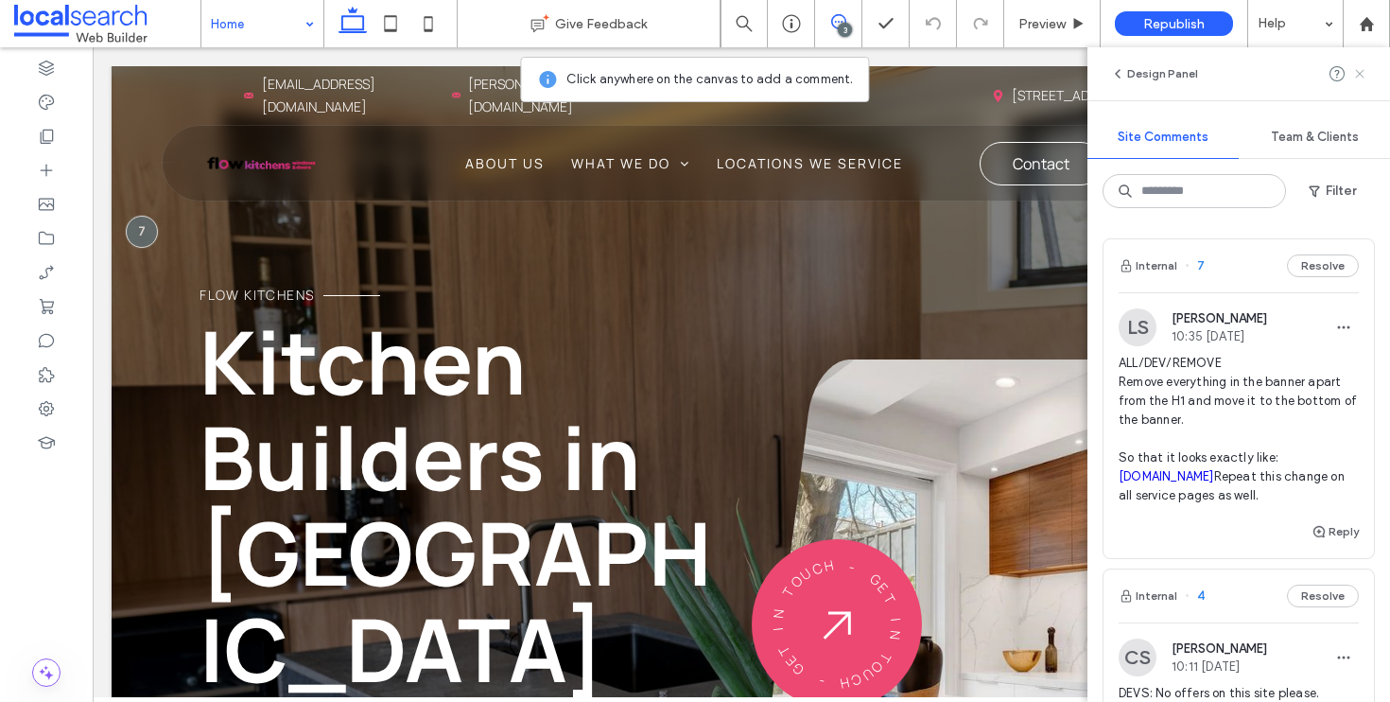
click at [1361, 68] on icon at bounding box center [1359, 73] width 15 height 15
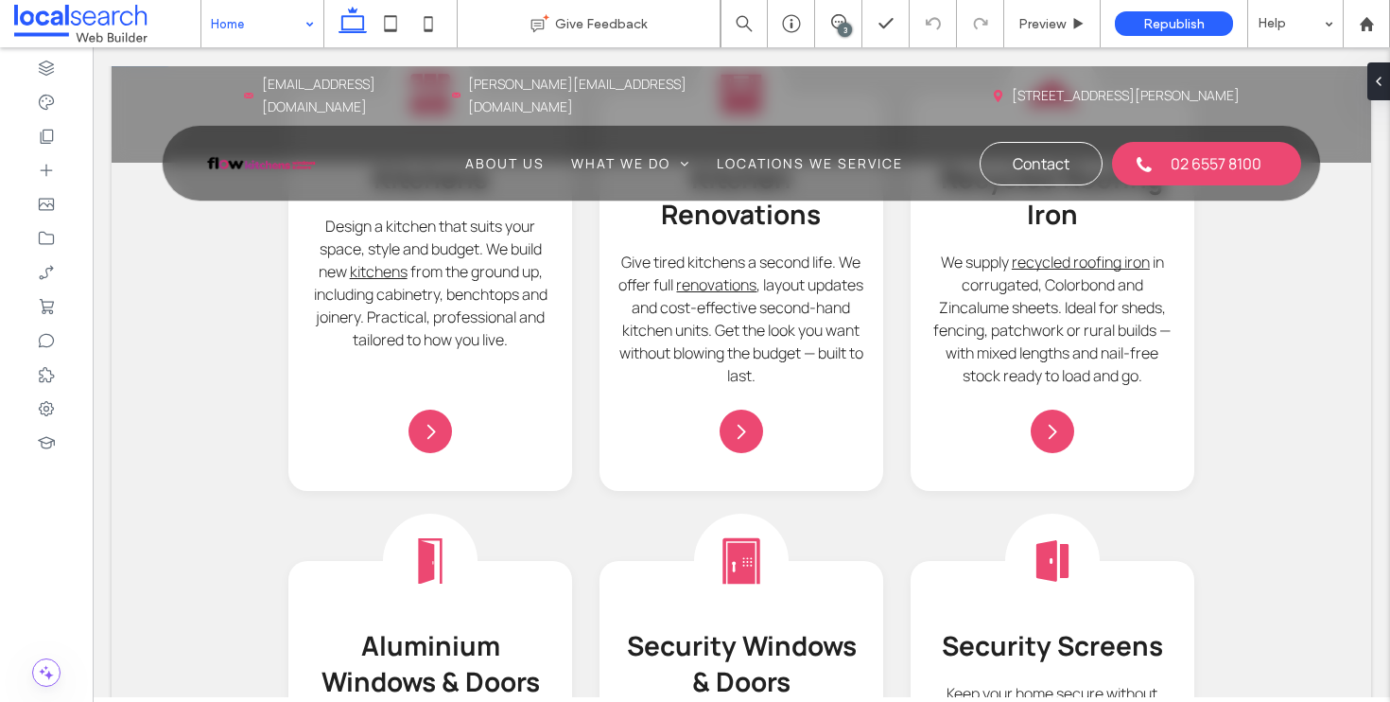
scroll to position [2277, 0]
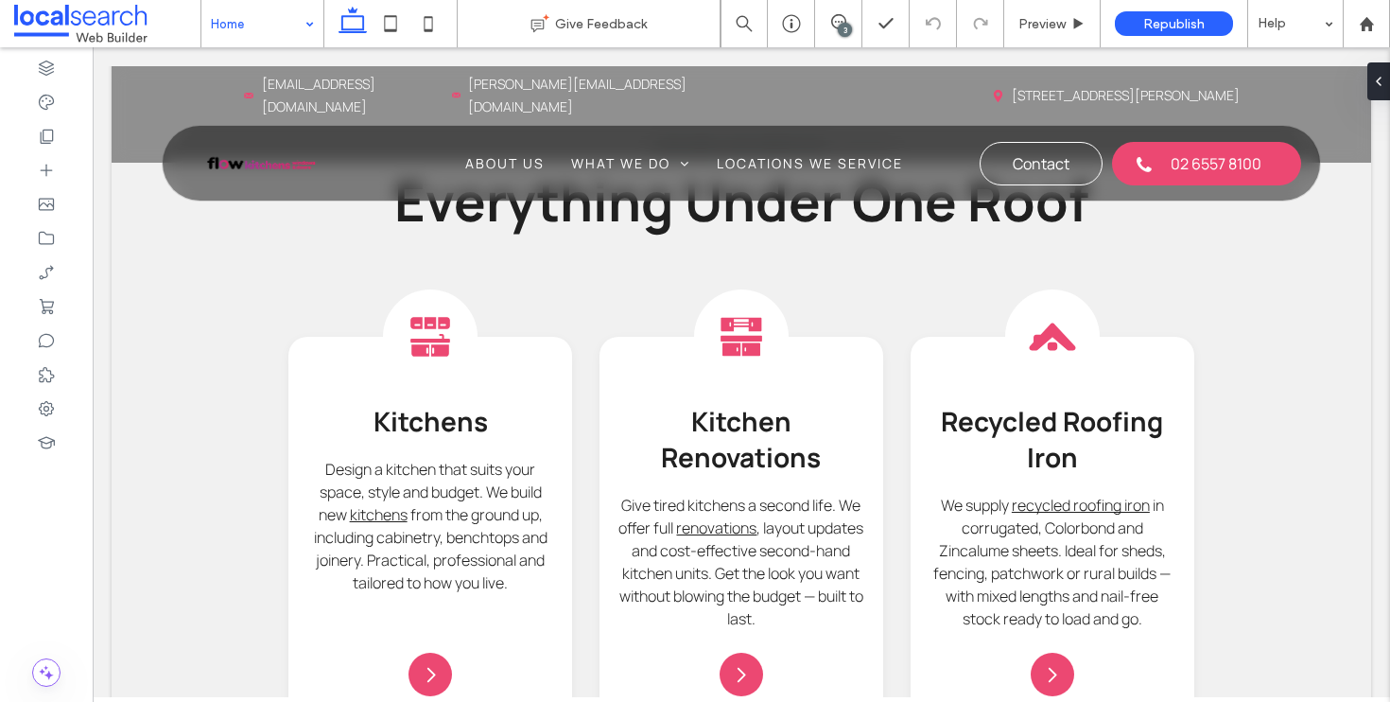
drag, startPoint x: 308, startPoint y: 19, endPoint x: 416, endPoint y: 143, distance: 164.2
click at [308, 19] on div "Home" at bounding box center [262, 23] width 122 height 47
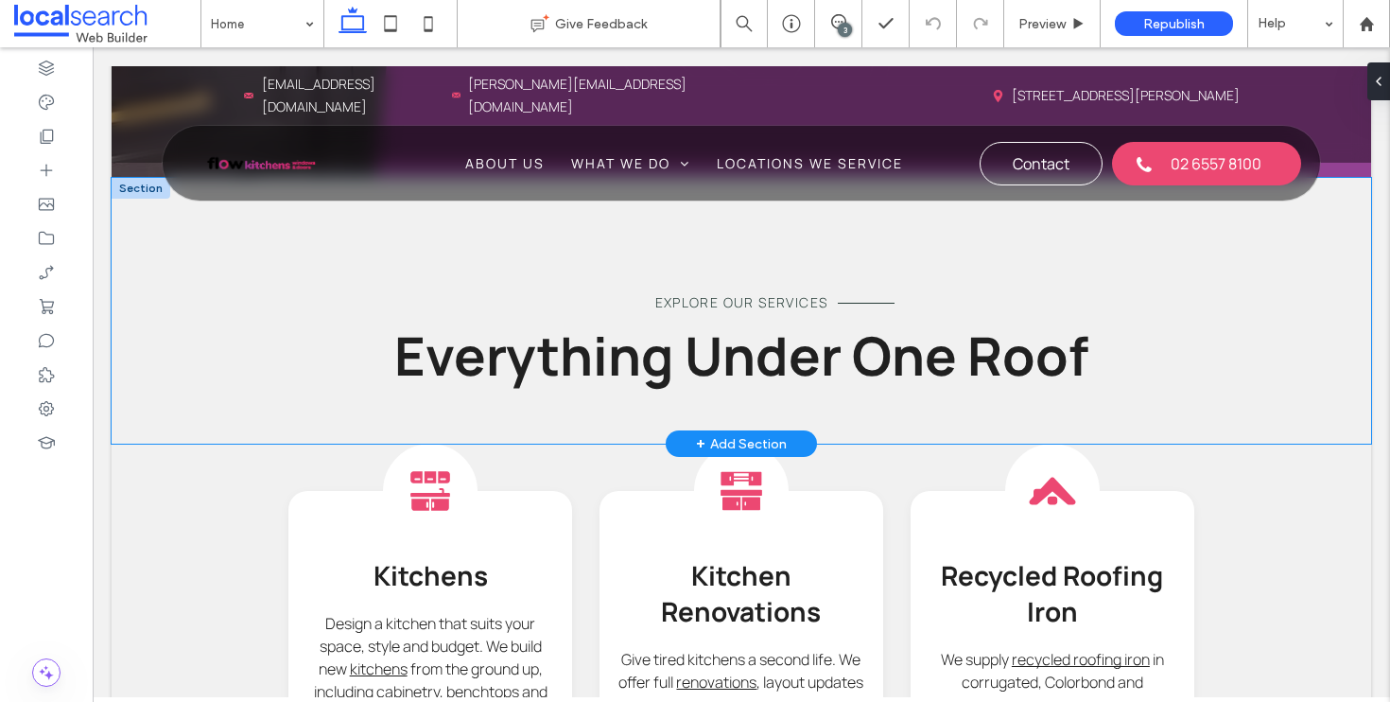
scroll to position [2267, 0]
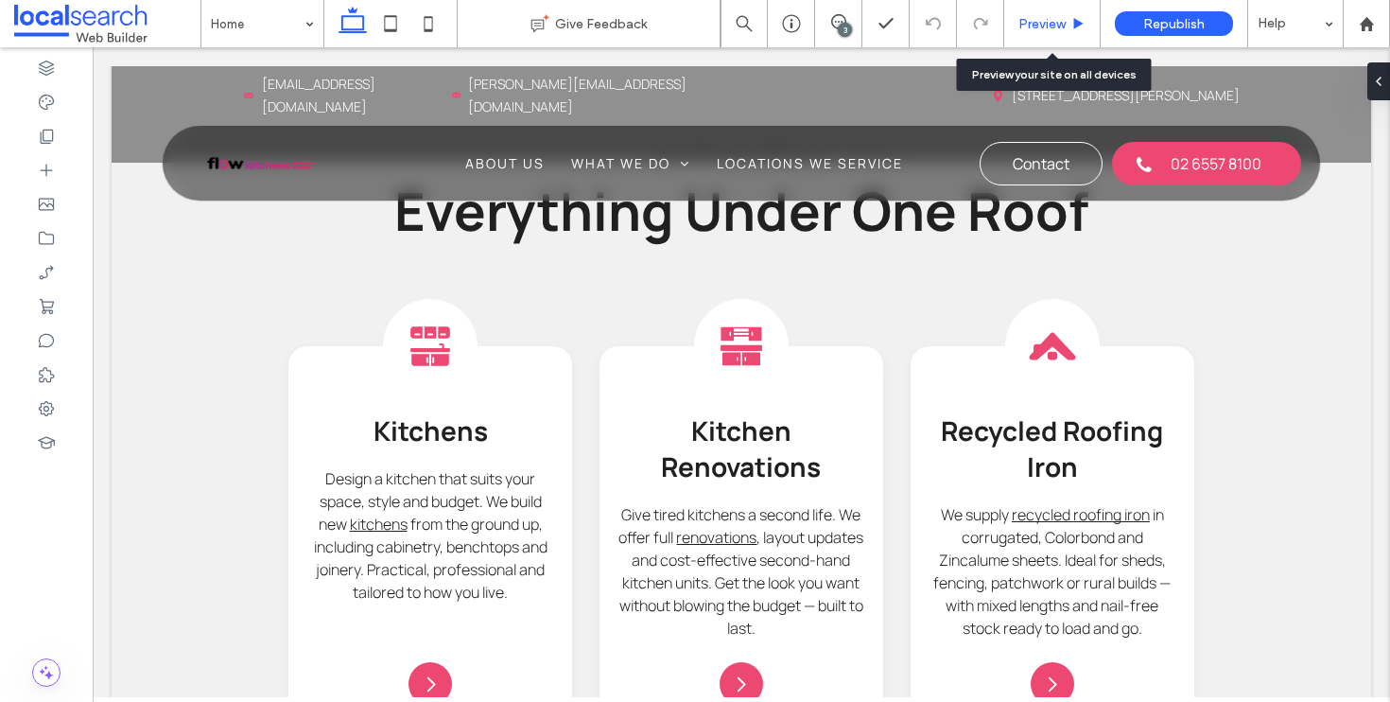
click at [1027, 21] on span "Preview" at bounding box center [1041, 24] width 47 height 16
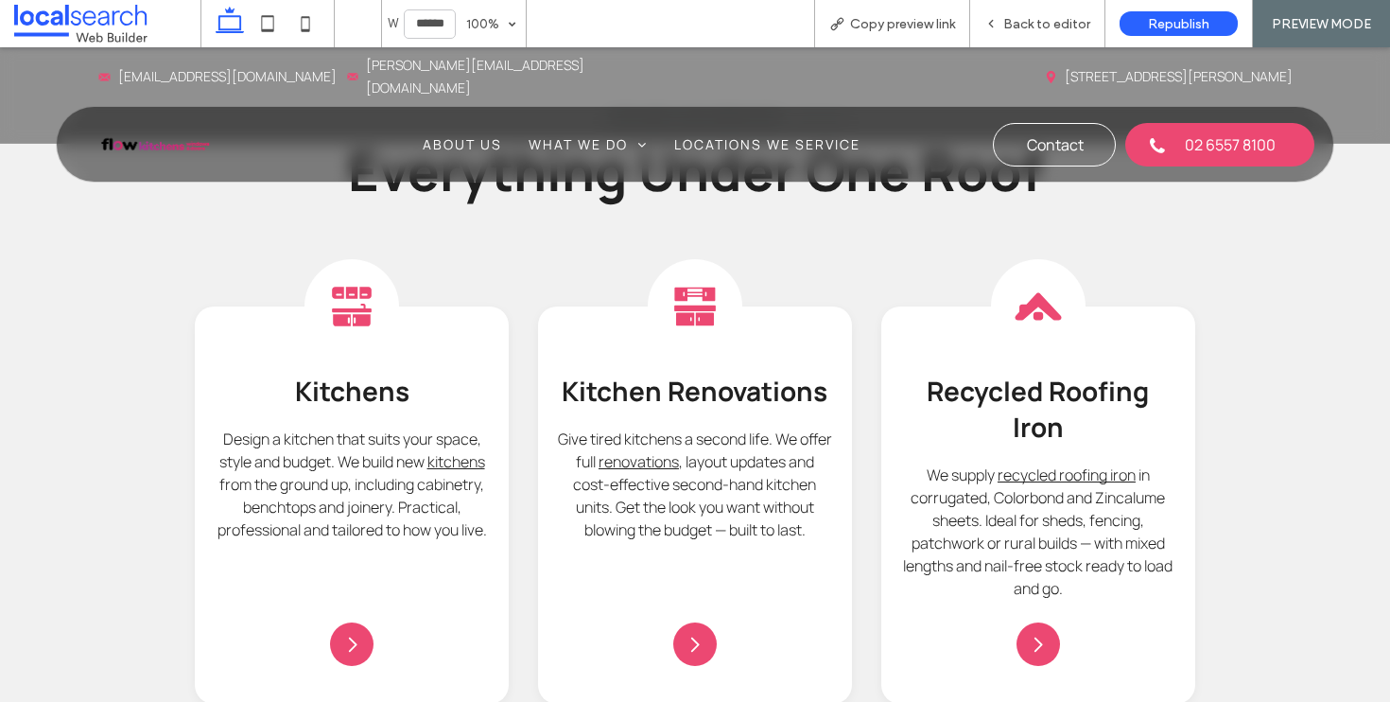
scroll to position [2221, 0]
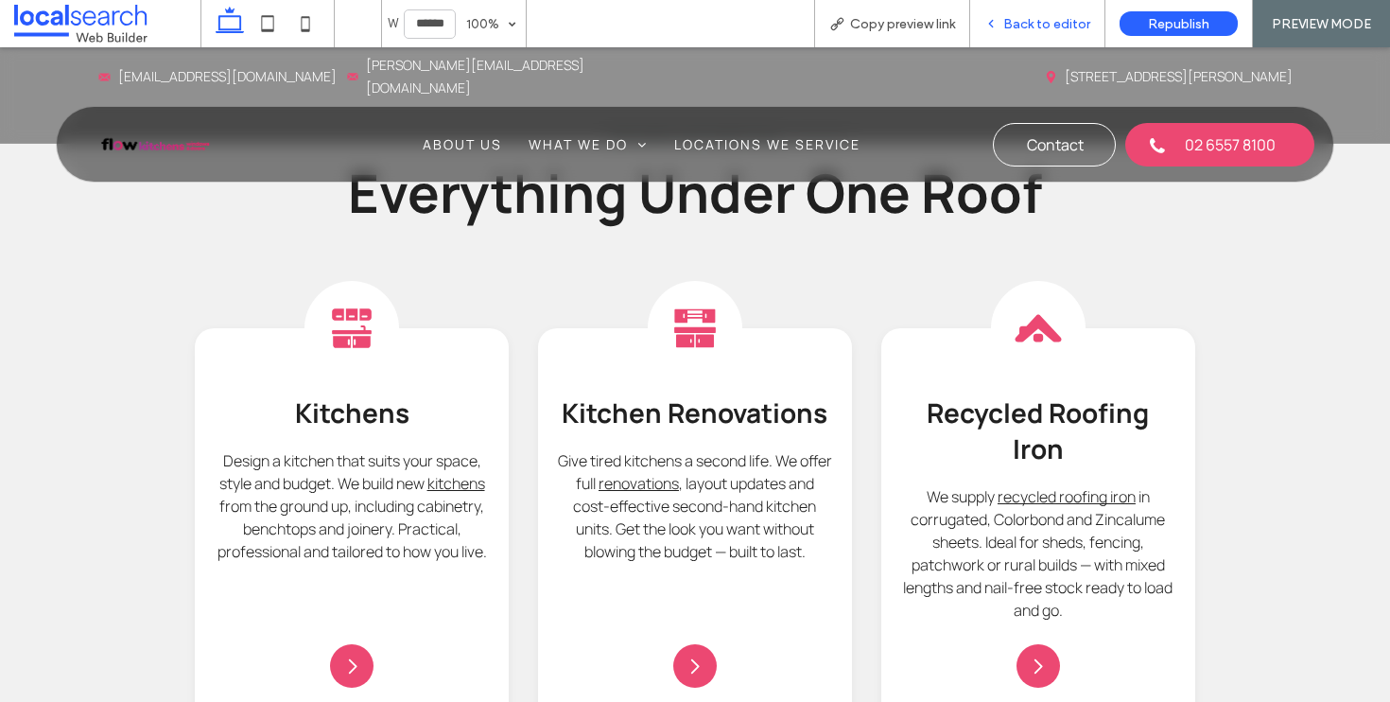
click at [1043, 9] on div "Back to editor" at bounding box center [1037, 23] width 135 height 47
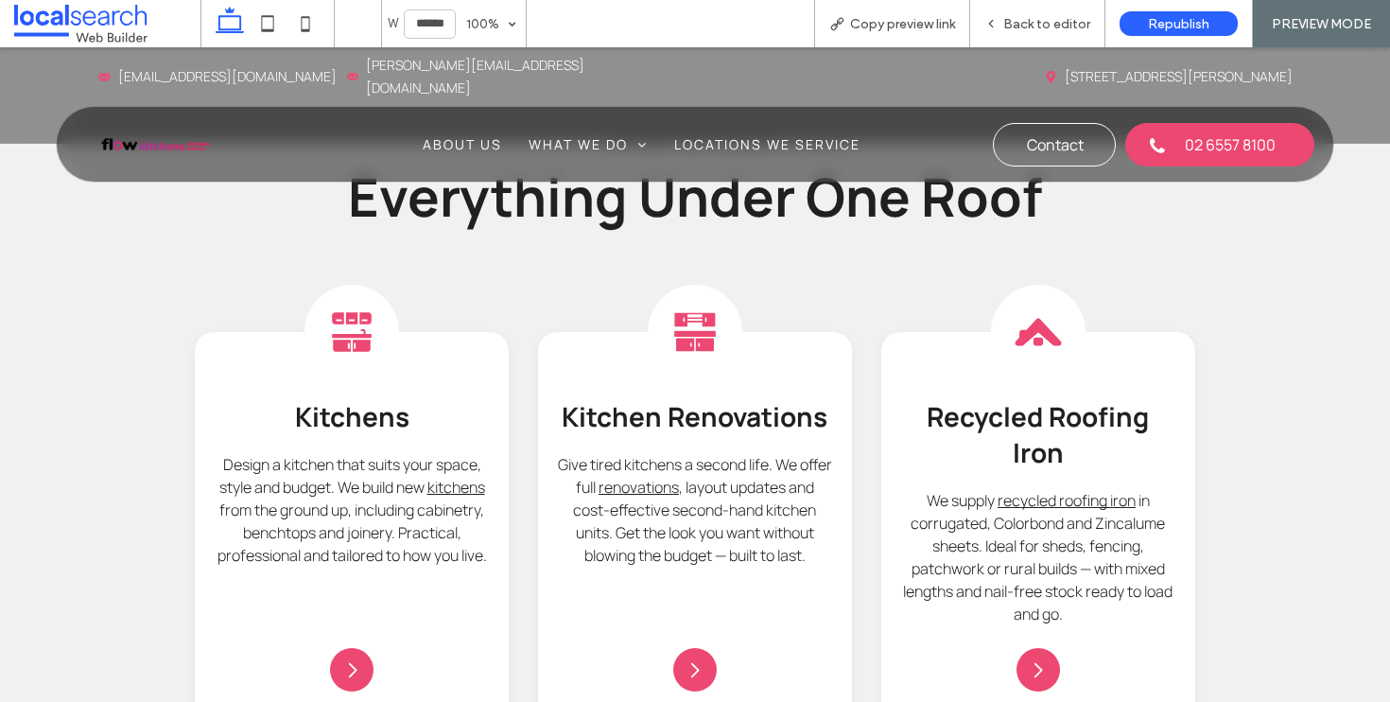
scroll to position [1613, 0]
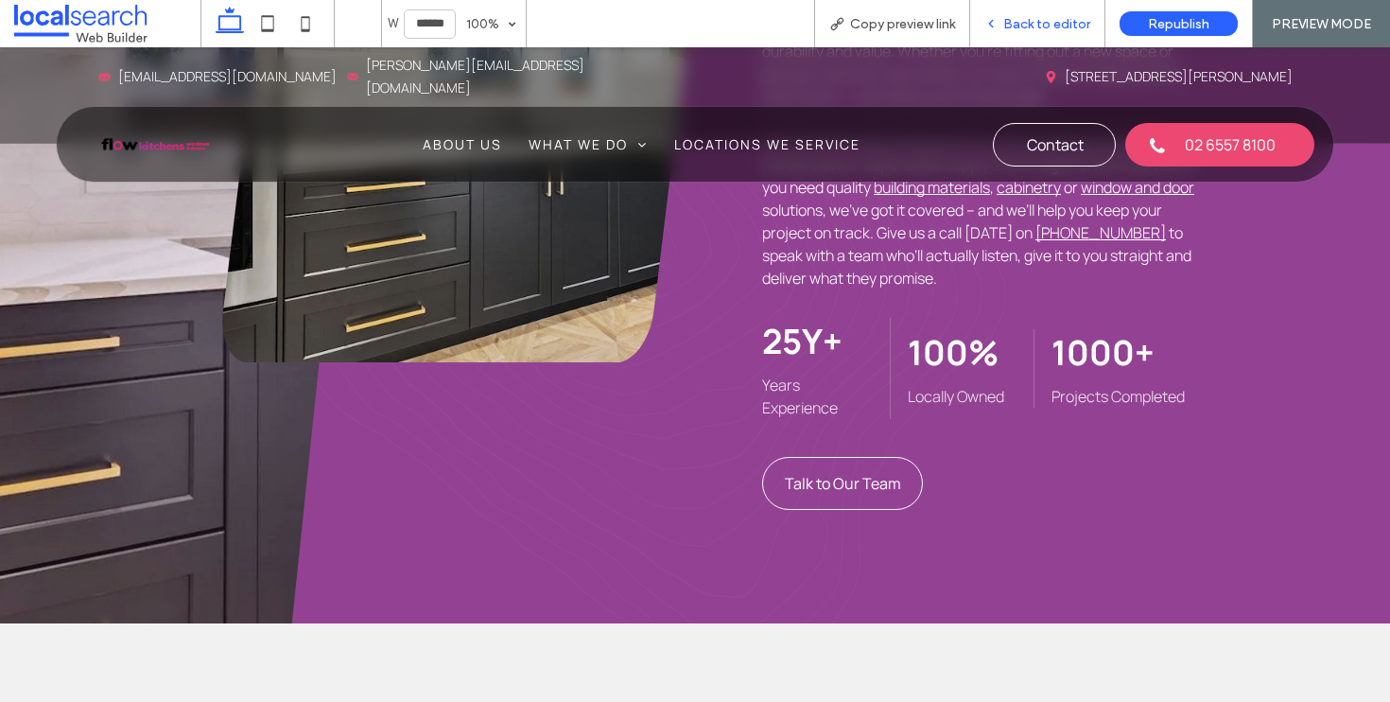
click at [1032, 27] on span "Back to editor" at bounding box center [1046, 24] width 87 height 16
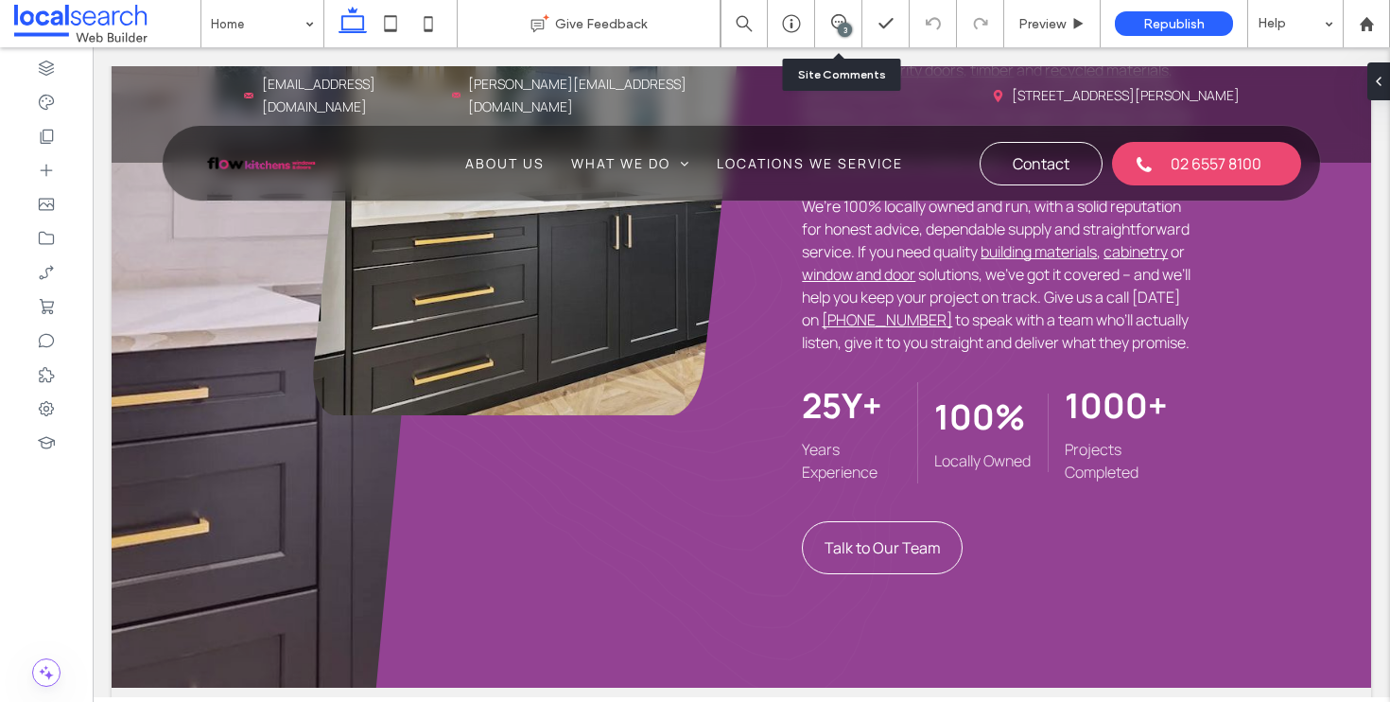
click at [821, 32] on div "3" at bounding box center [838, 23] width 47 height 47
click at [837, 26] on icon at bounding box center [838, 21] width 15 height 15
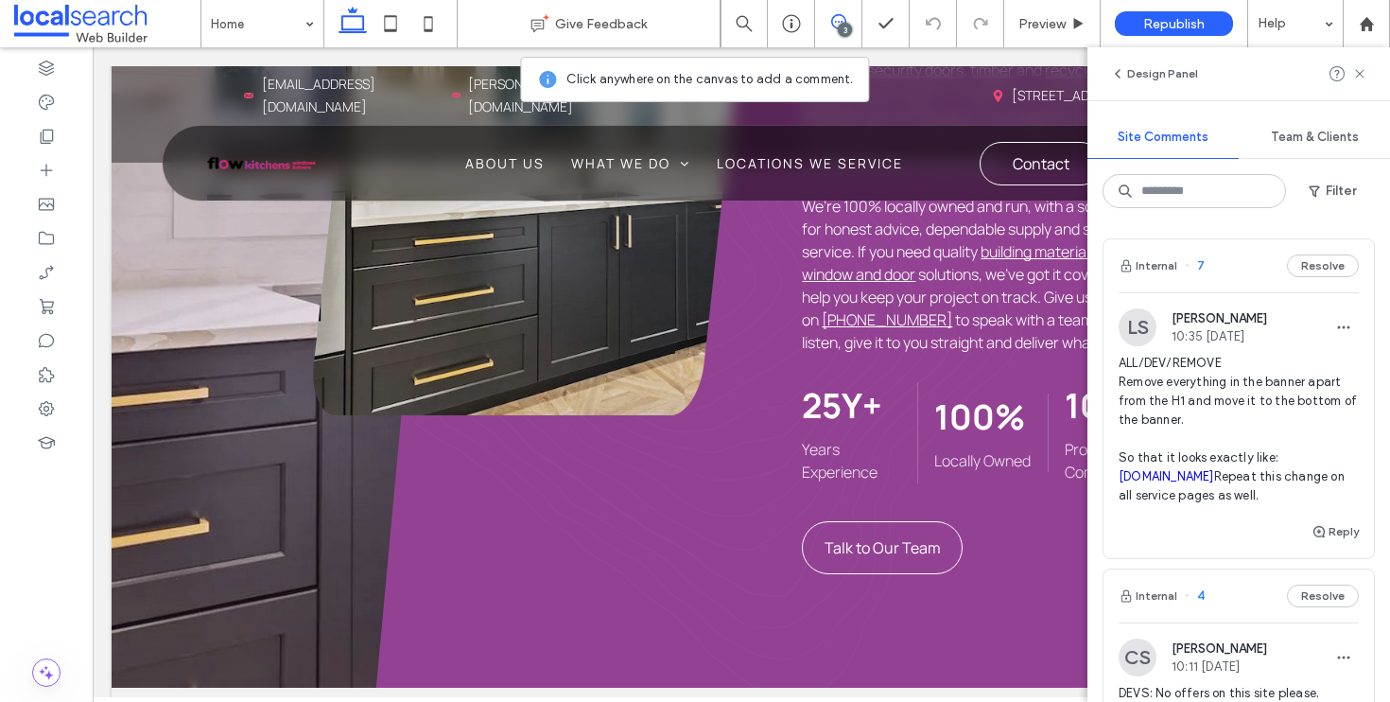
click at [1189, 477] on link "concept-kitchens.com.au" at bounding box center [1165, 476] width 95 height 14
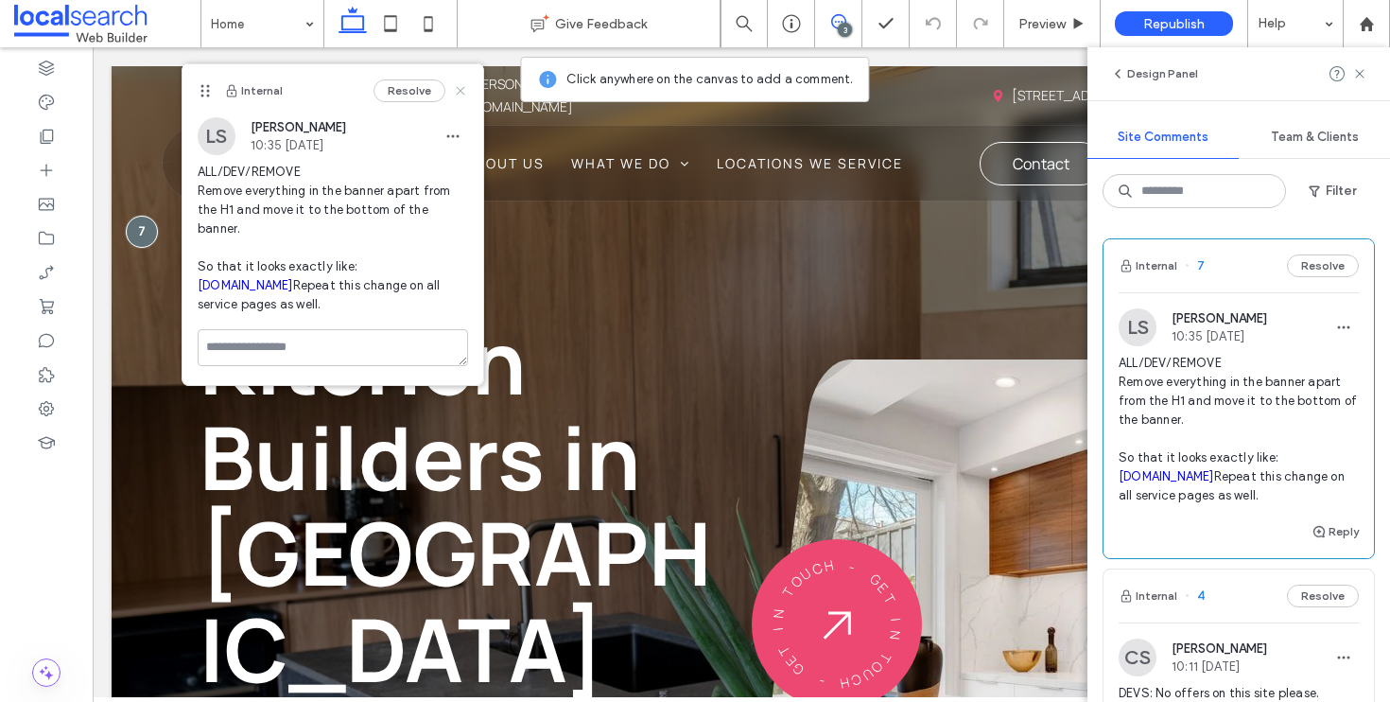
click at [459, 94] on use at bounding box center [460, 90] width 9 height 9
